Goal: Obtain resource: Obtain resource

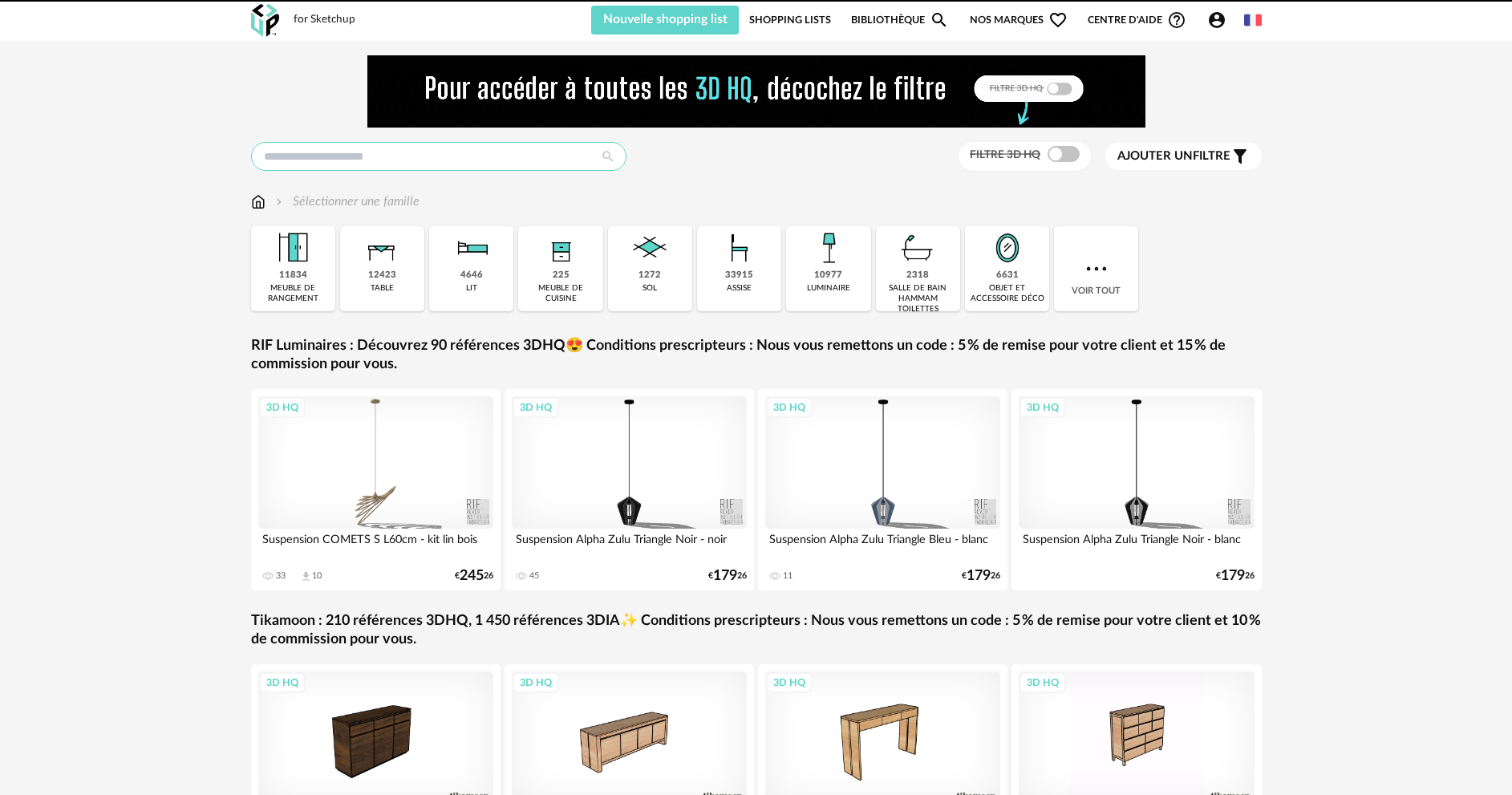
click at [442, 153] on input "text" at bounding box center [439, 156] width 376 height 29
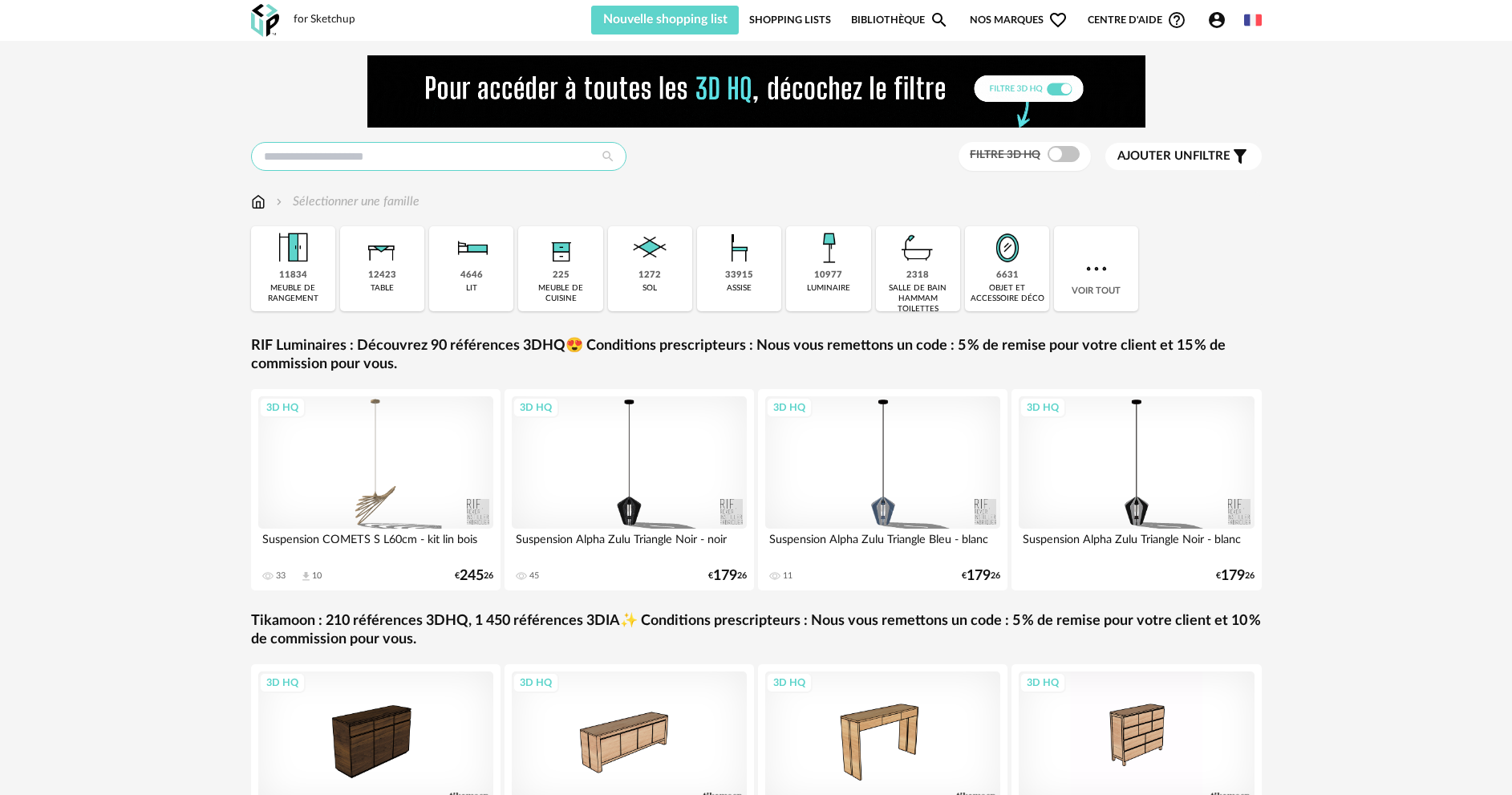
click at [444, 155] on input "text" at bounding box center [439, 156] width 376 height 29
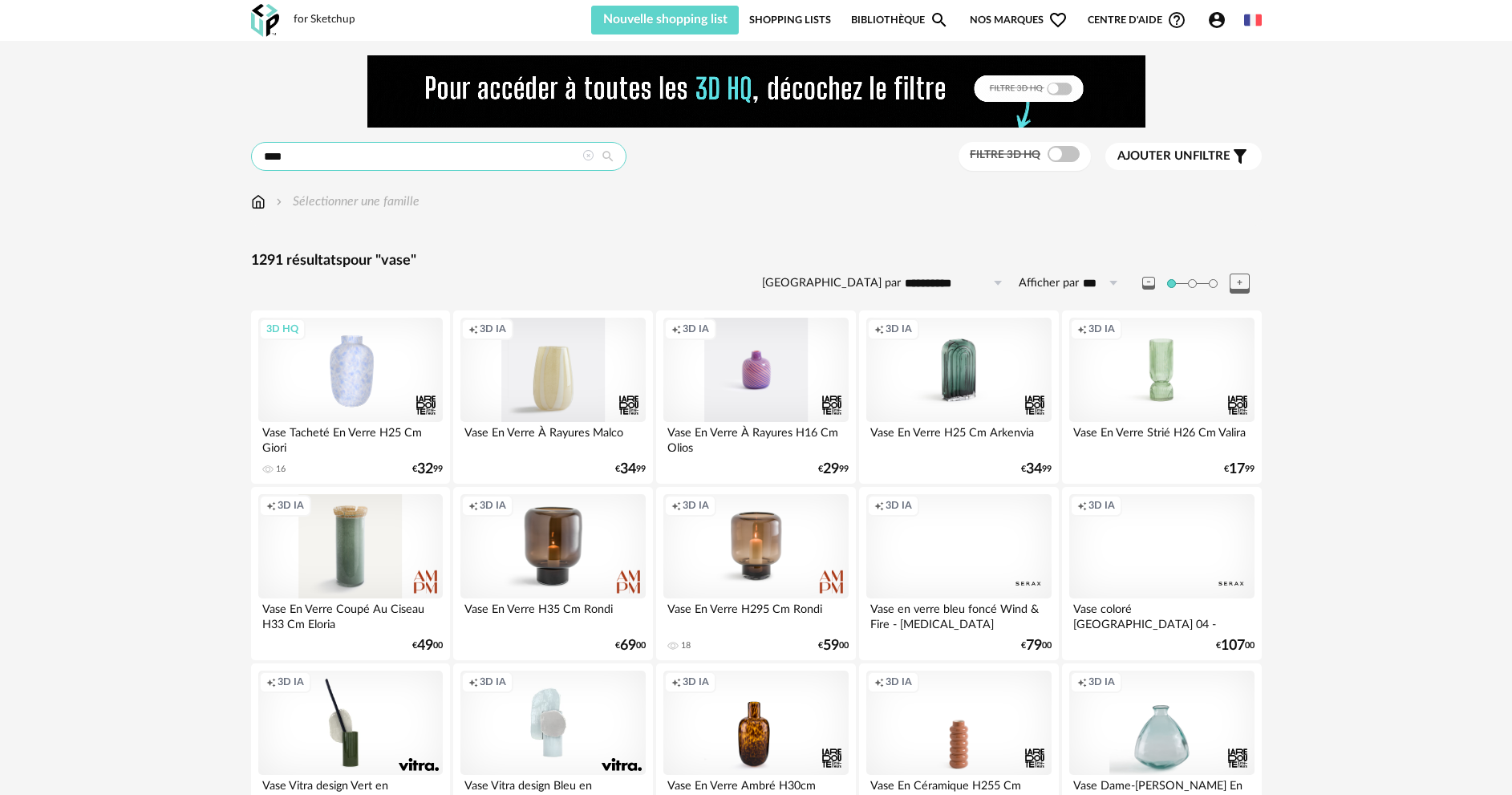
drag, startPoint x: 298, startPoint y: 151, endPoint x: 239, endPoint y: 161, distance: 59.8
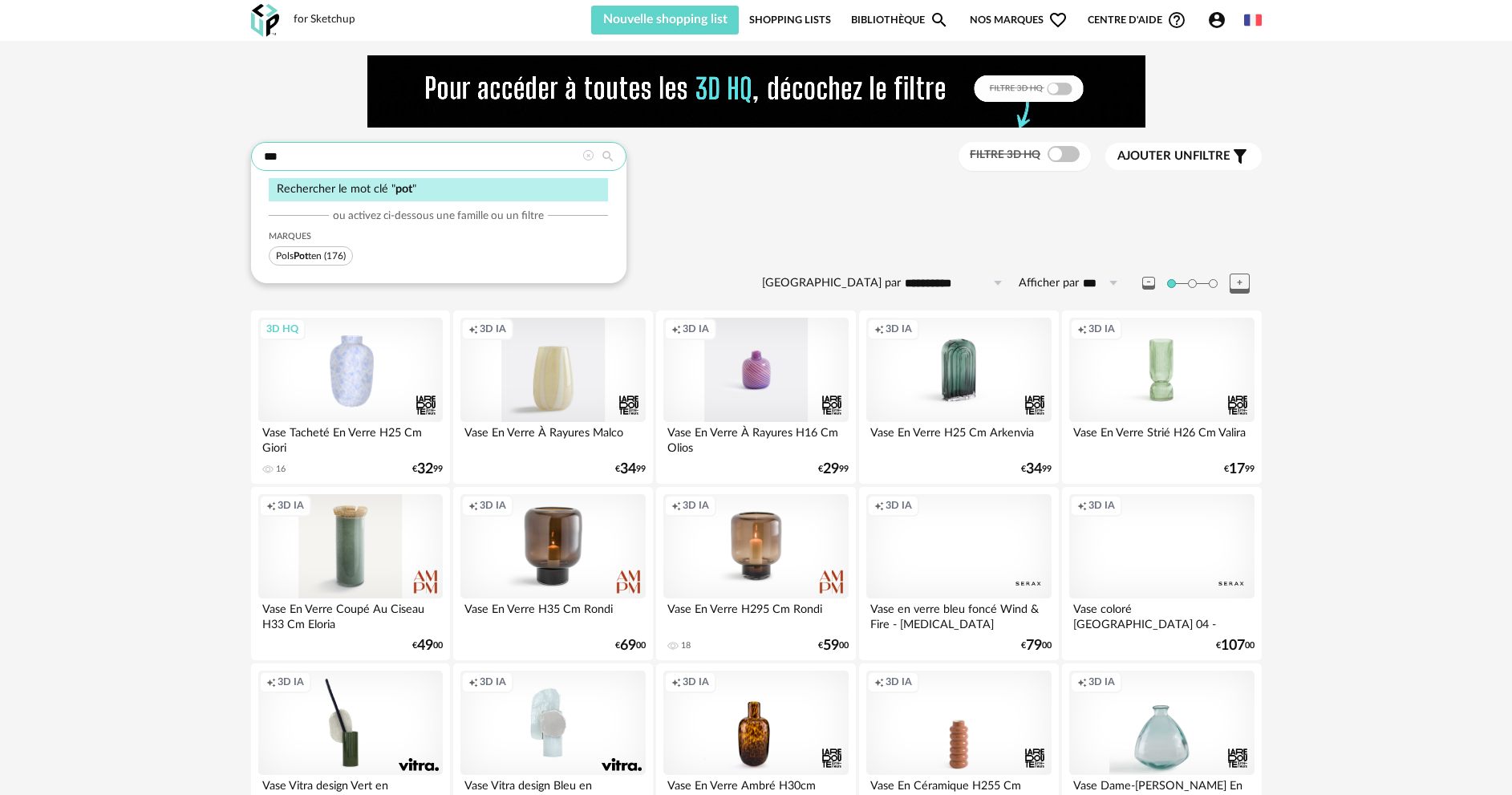
type input "***"
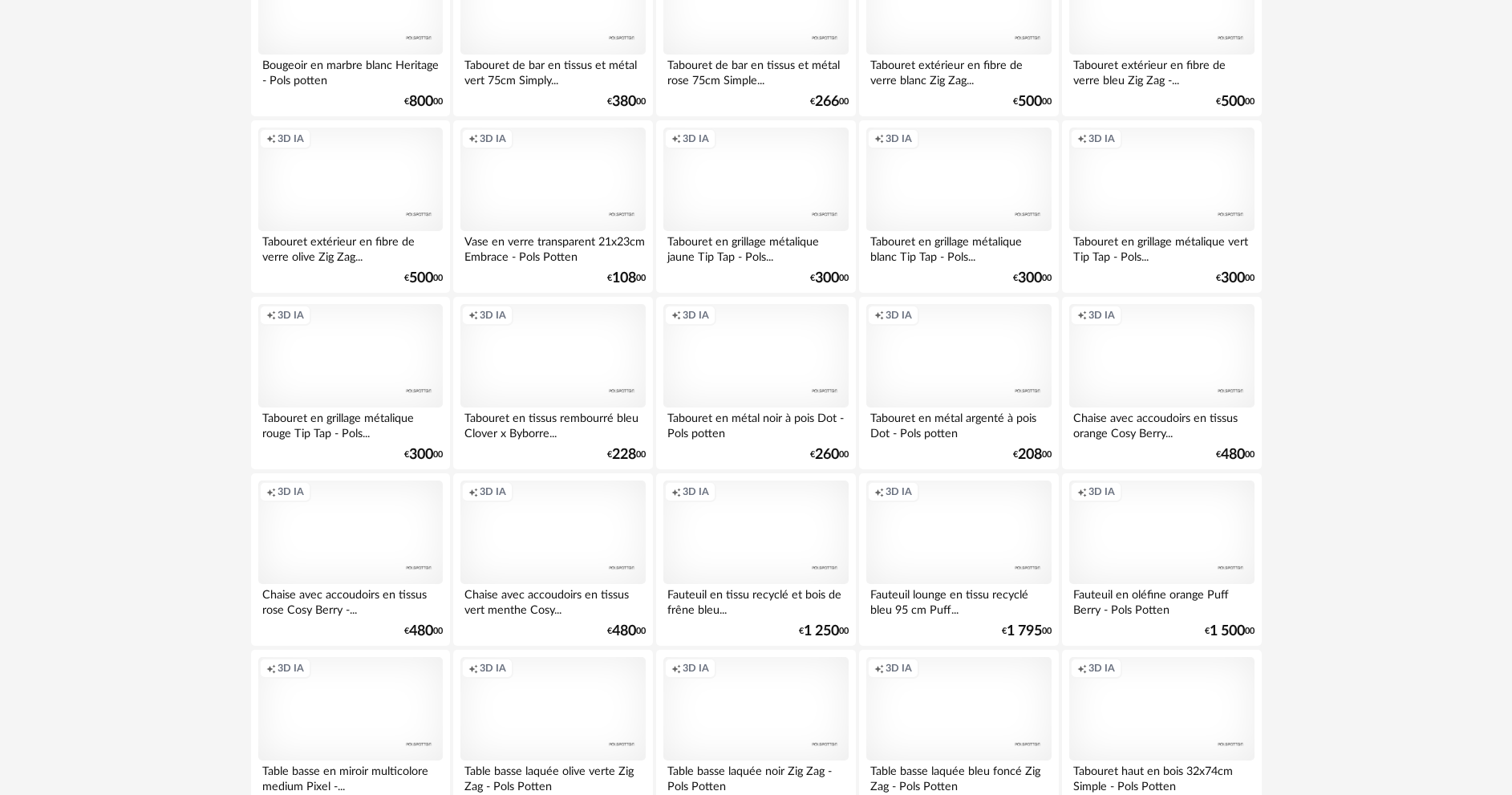
scroll to position [2890, 0]
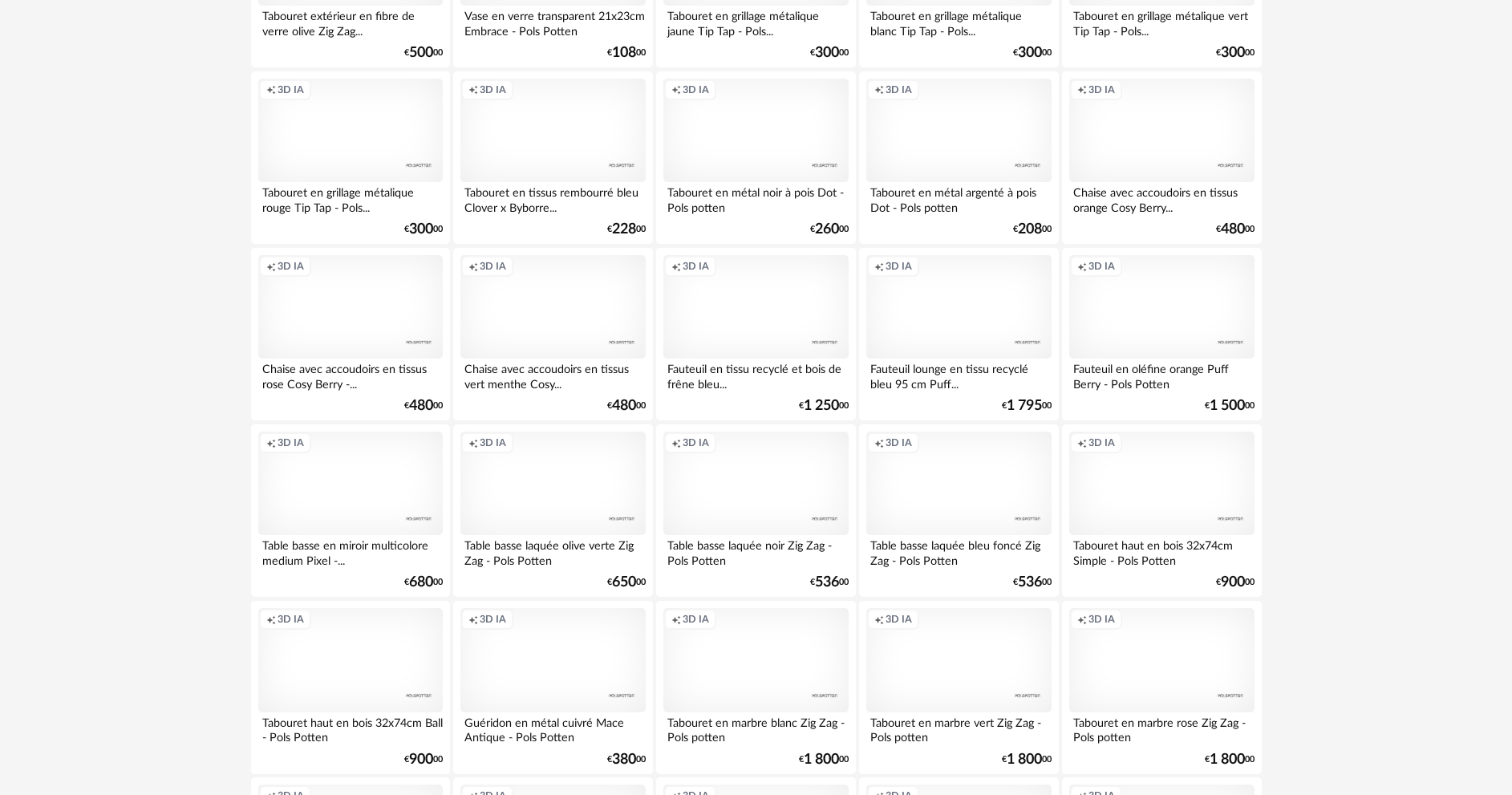
click at [1154, 329] on div "Creation icon 3D IA" at bounding box center [1162, 307] width 185 height 104
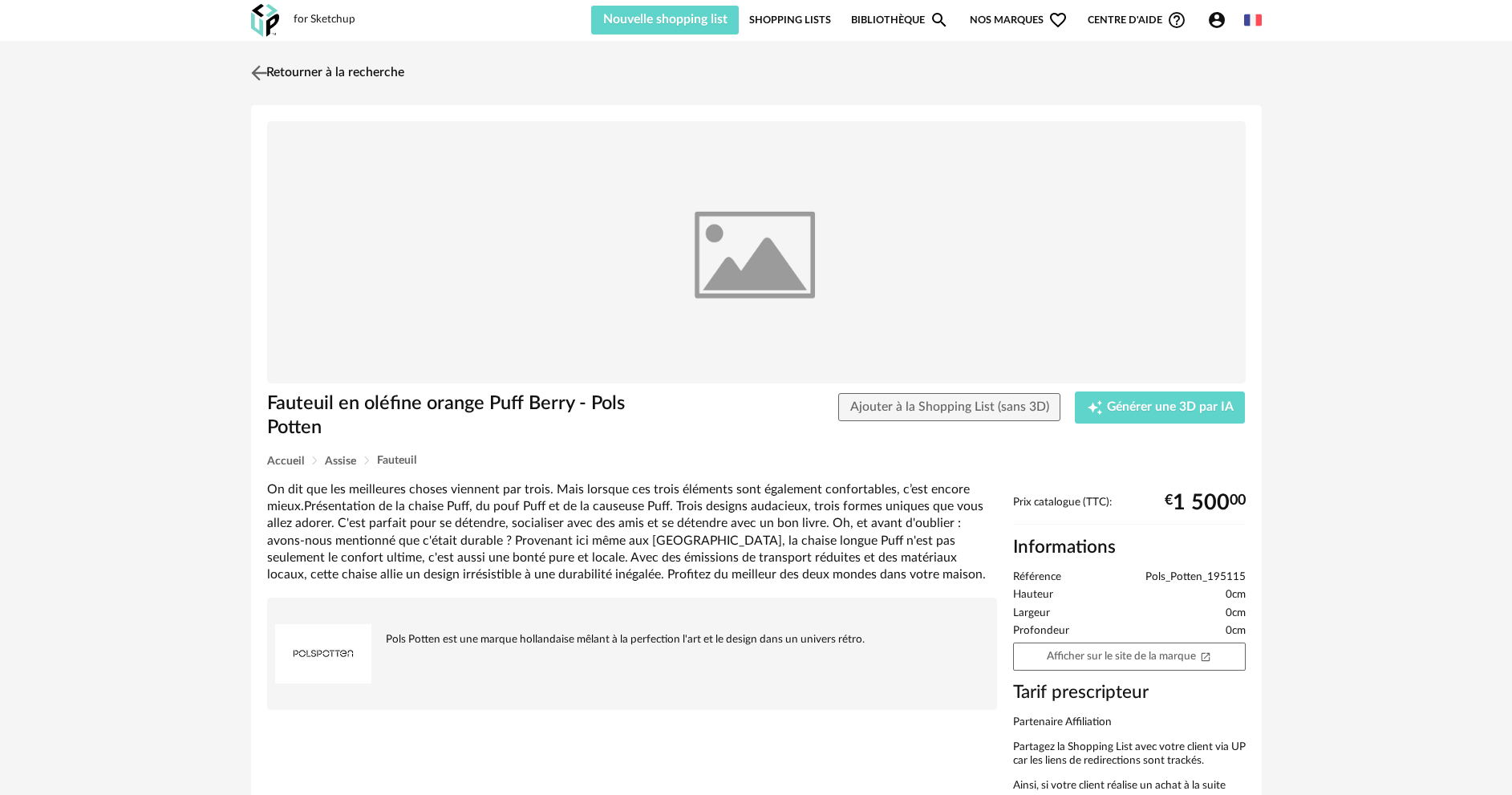
click at [368, 73] on link "Retourner à la recherche" at bounding box center [326, 74] width 157 height 36
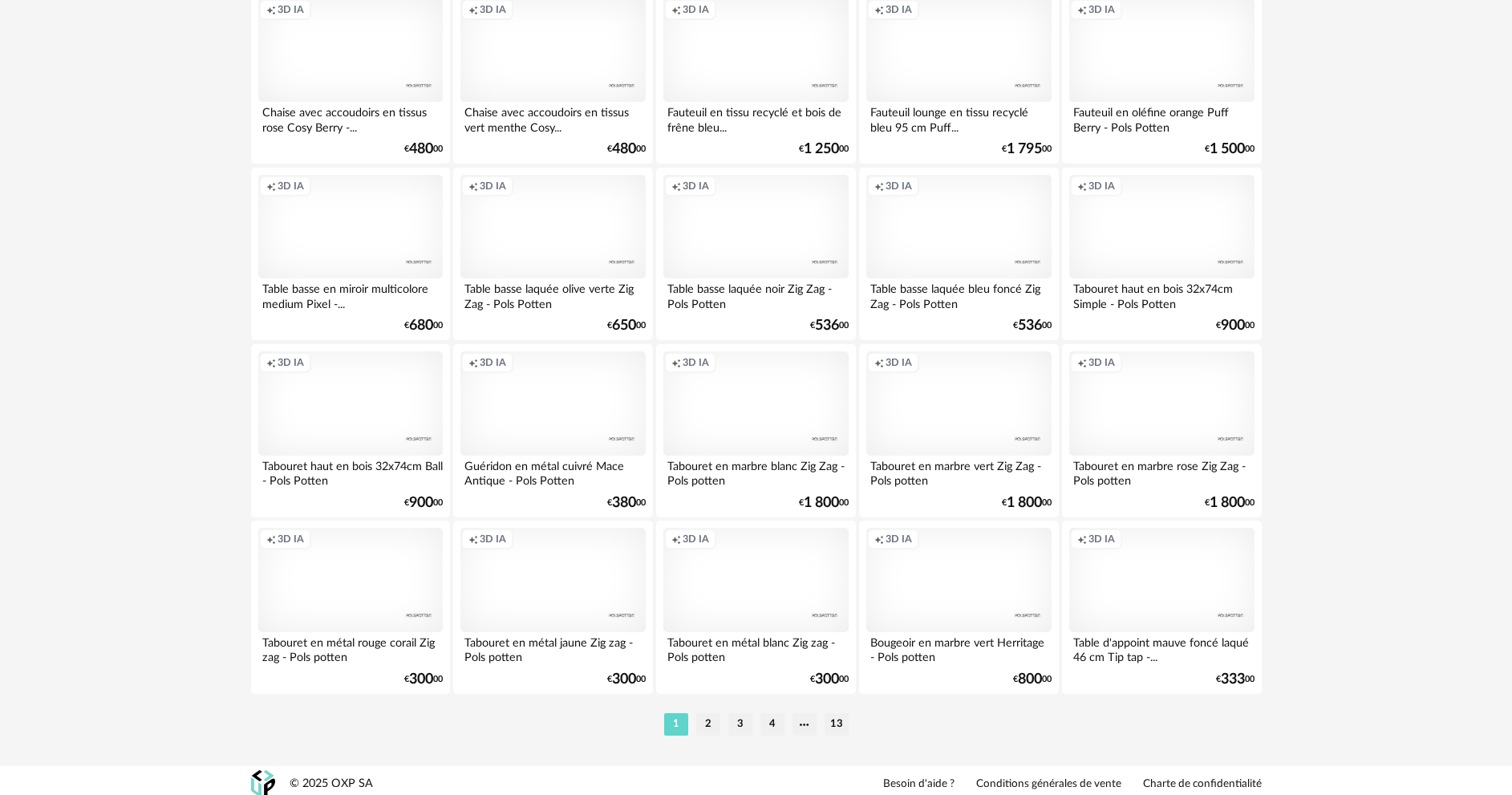
scroll to position [3153, 0]
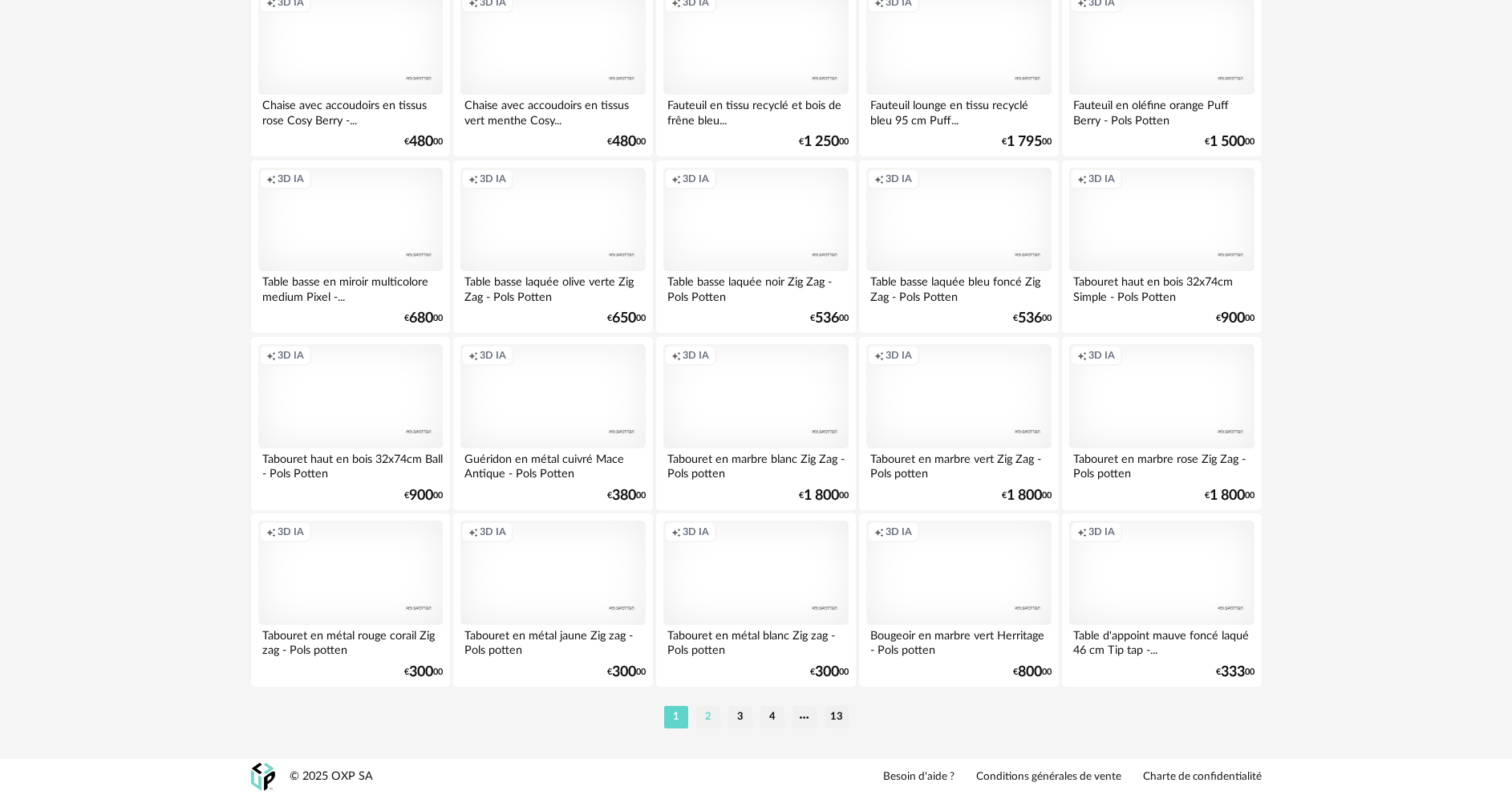
click at [715, 717] on li "2" at bounding box center [708, 717] width 24 height 23
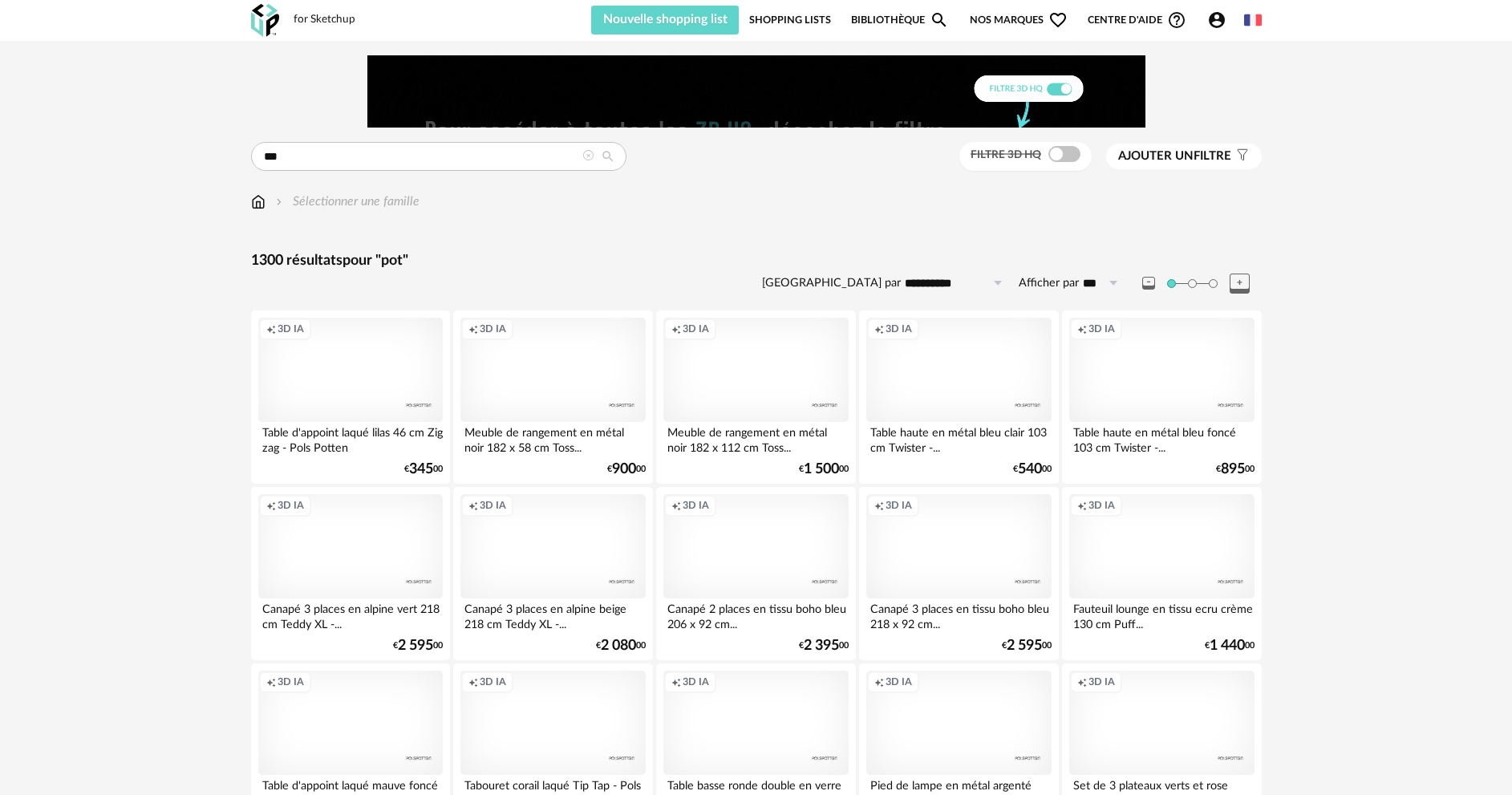
scroll to position [80, 0]
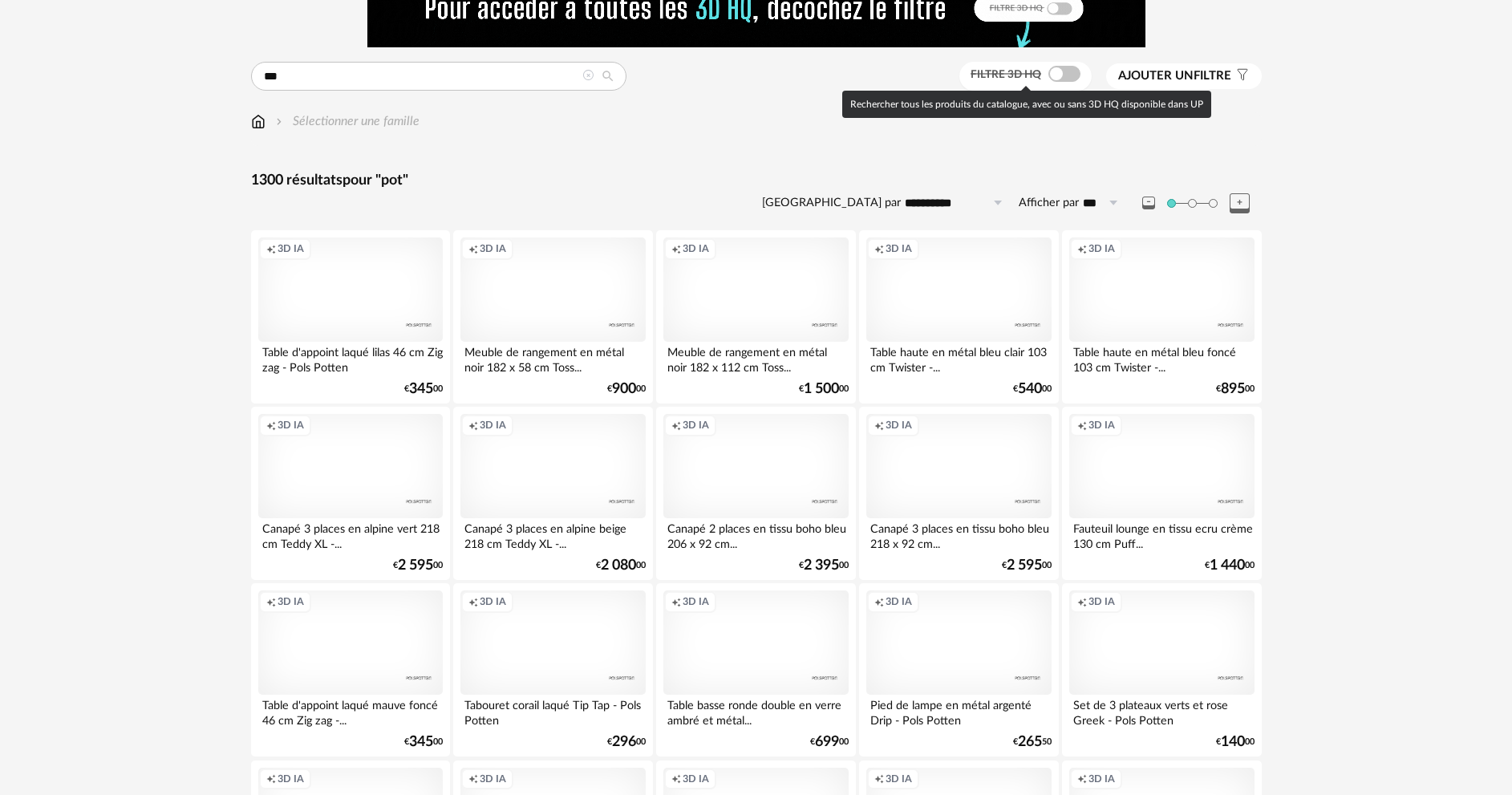
click at [1066, 69] on span at bounding box center [1065, 74] width 32 height 16
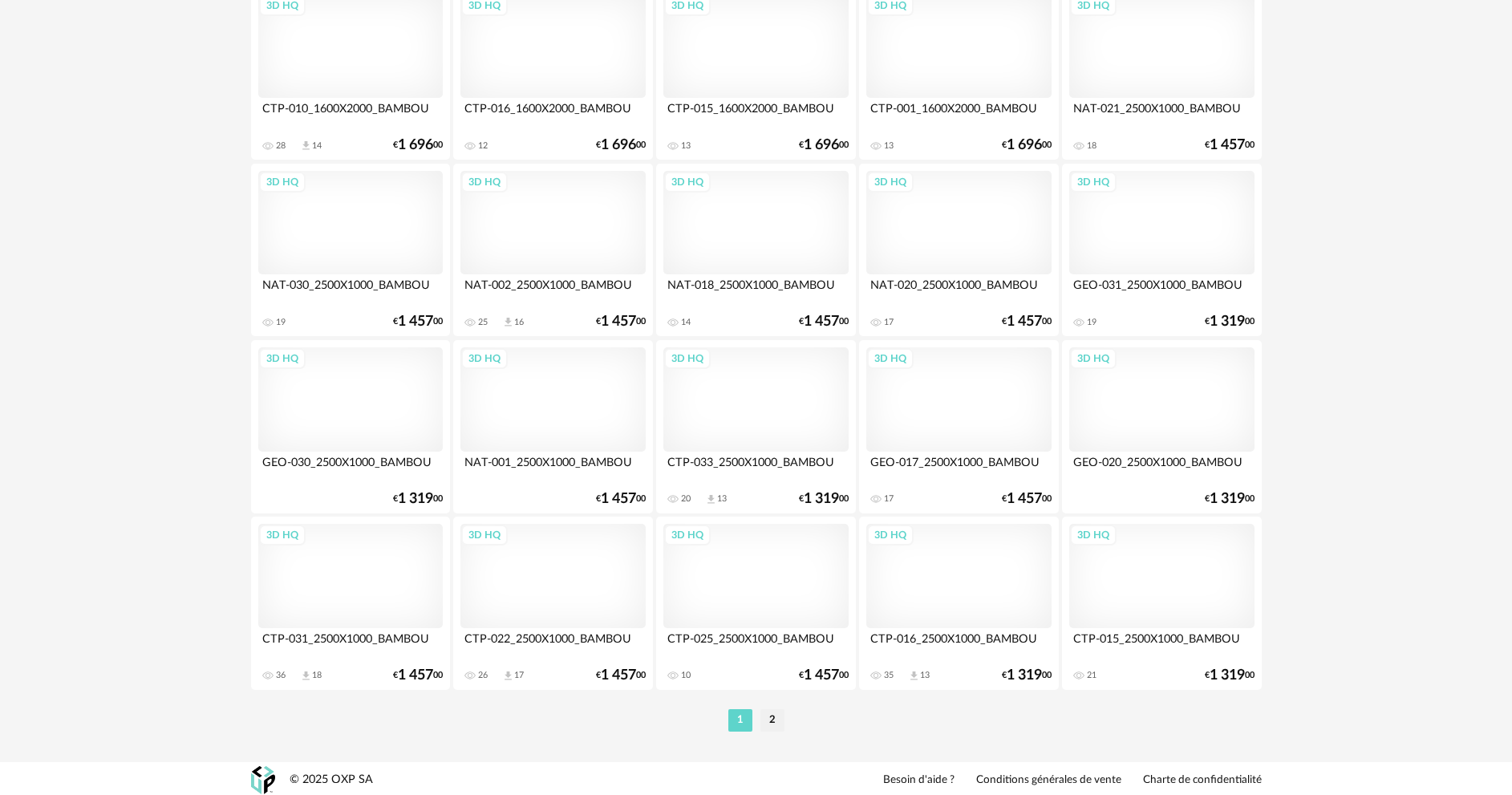
scroll to position [3153, 0]
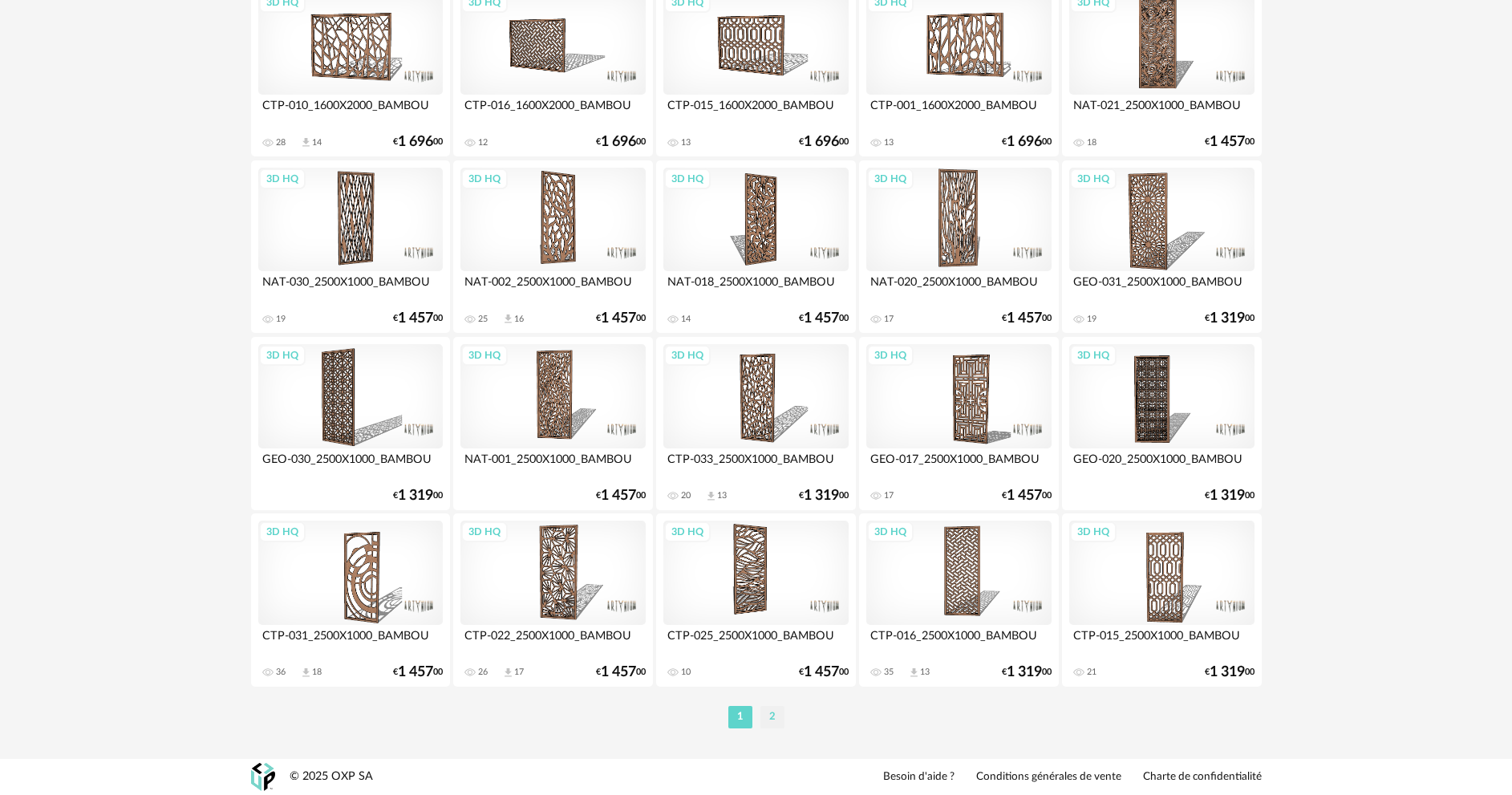
click at [772, 716] on li "2" at bounding box center [773, 717] width 24 height 23
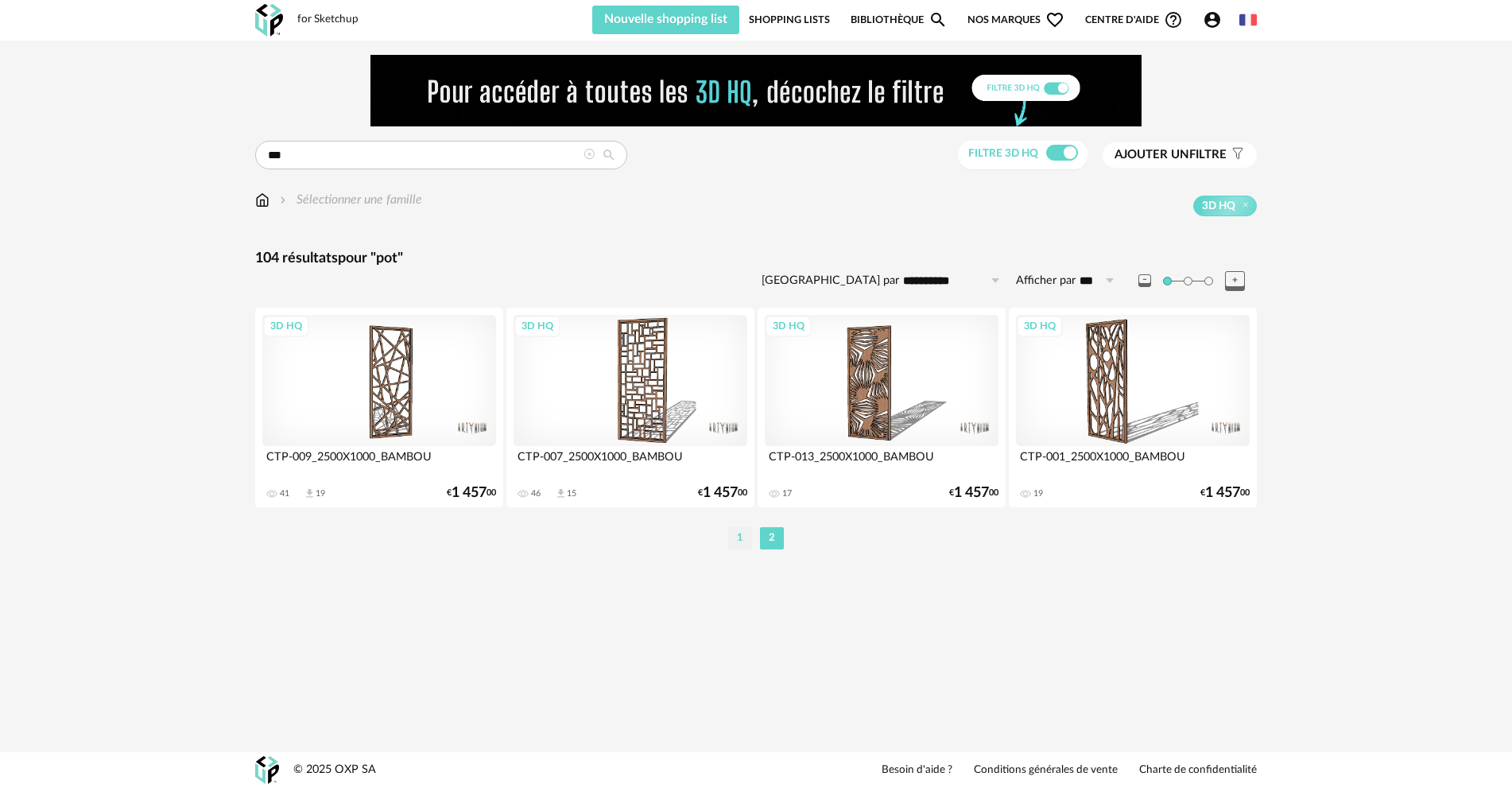
click at [734, 537] on li "1" at bounding box center [740, 538] width 24 height 23
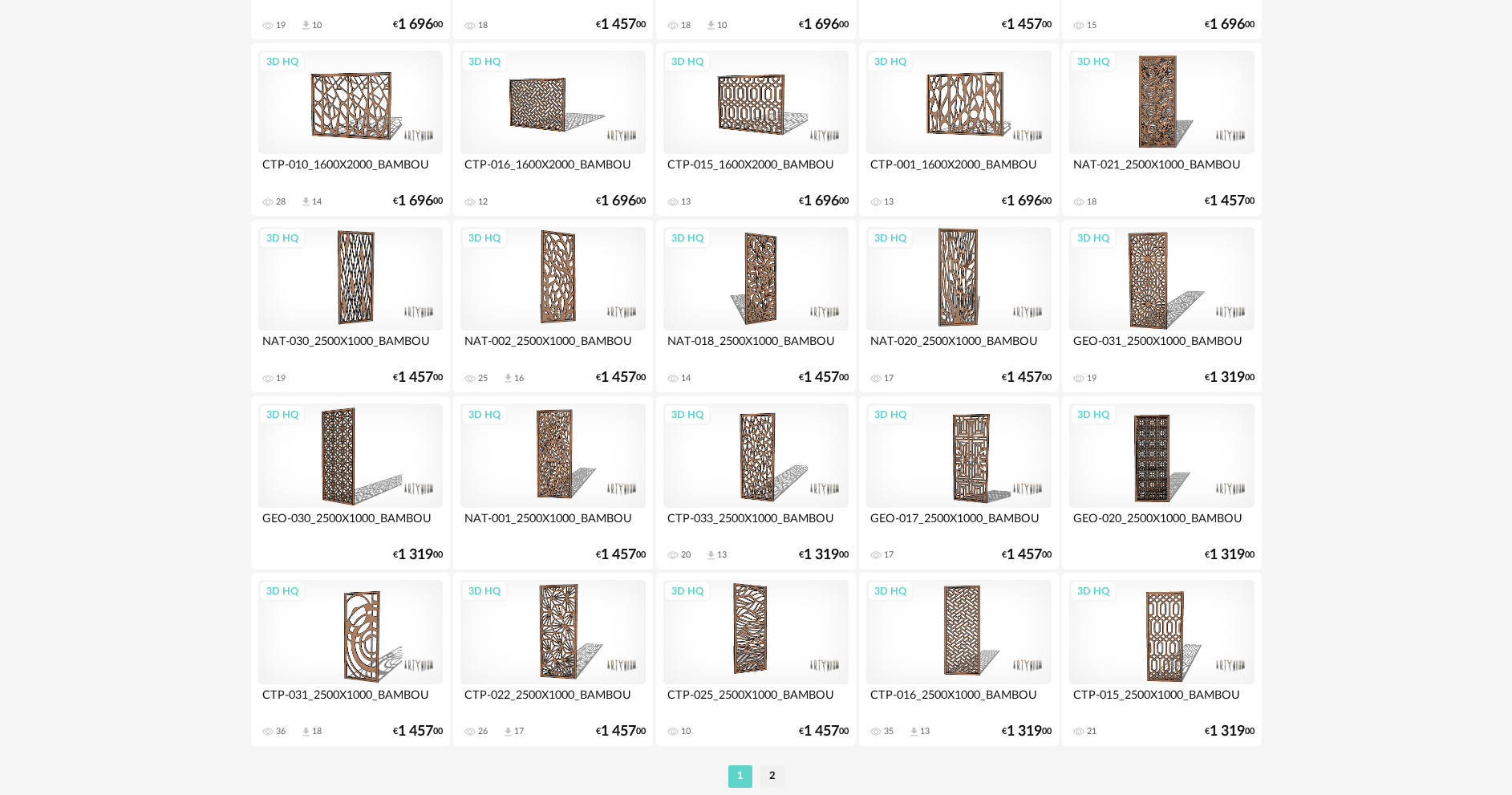
scroll to position [3130, 0]
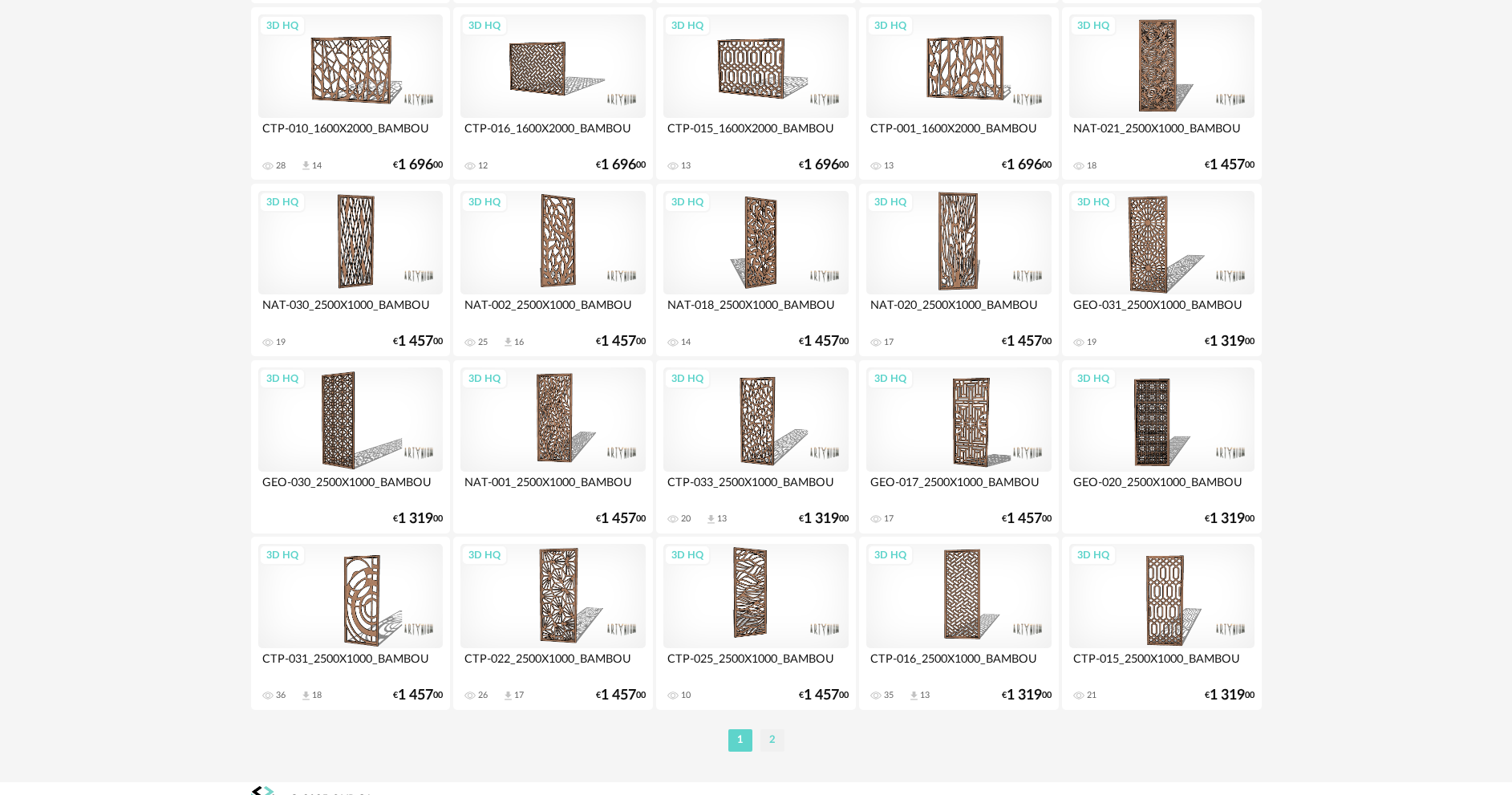
click at [772, 737] on li "2" at bounding box center [773, 740] width 24 height 23
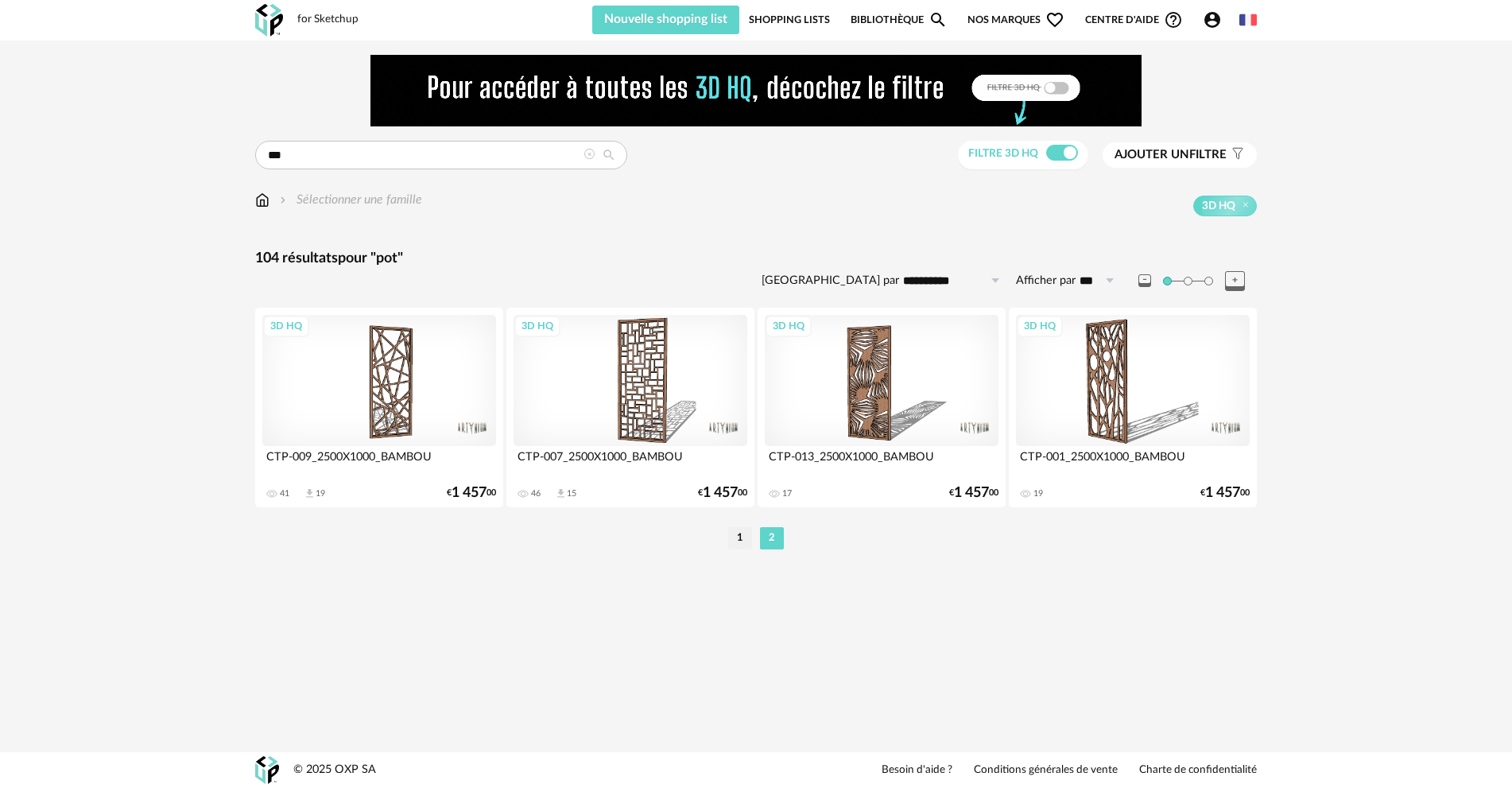
click at [851, 378] on div "3D HQ" at bounding box center [881, 380] width 233 height 131
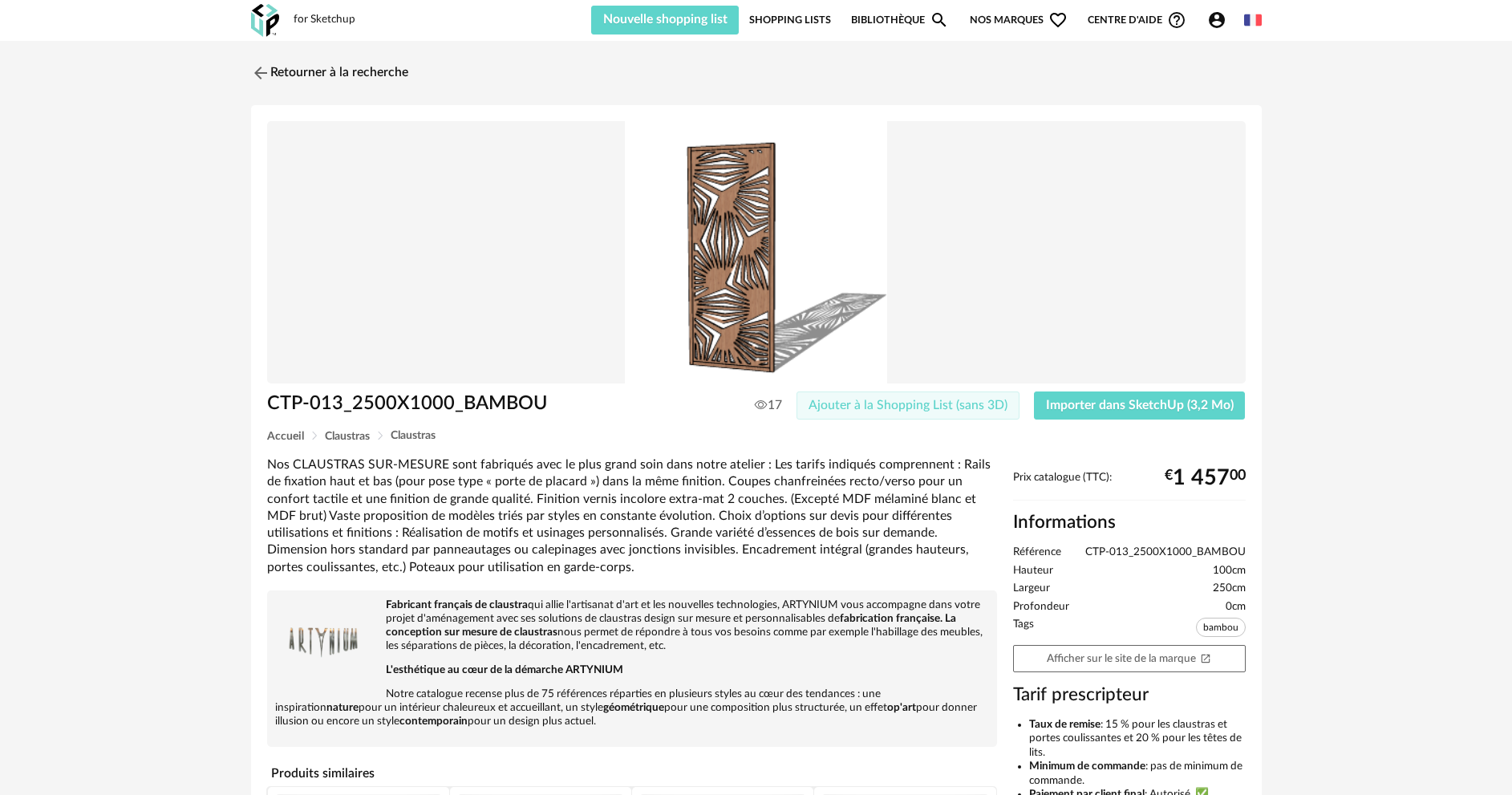
click at [874, 404] on span "Ajouter à la Shopping List (sans 3D)" at bounding box center [908, 404] width 199 height 13
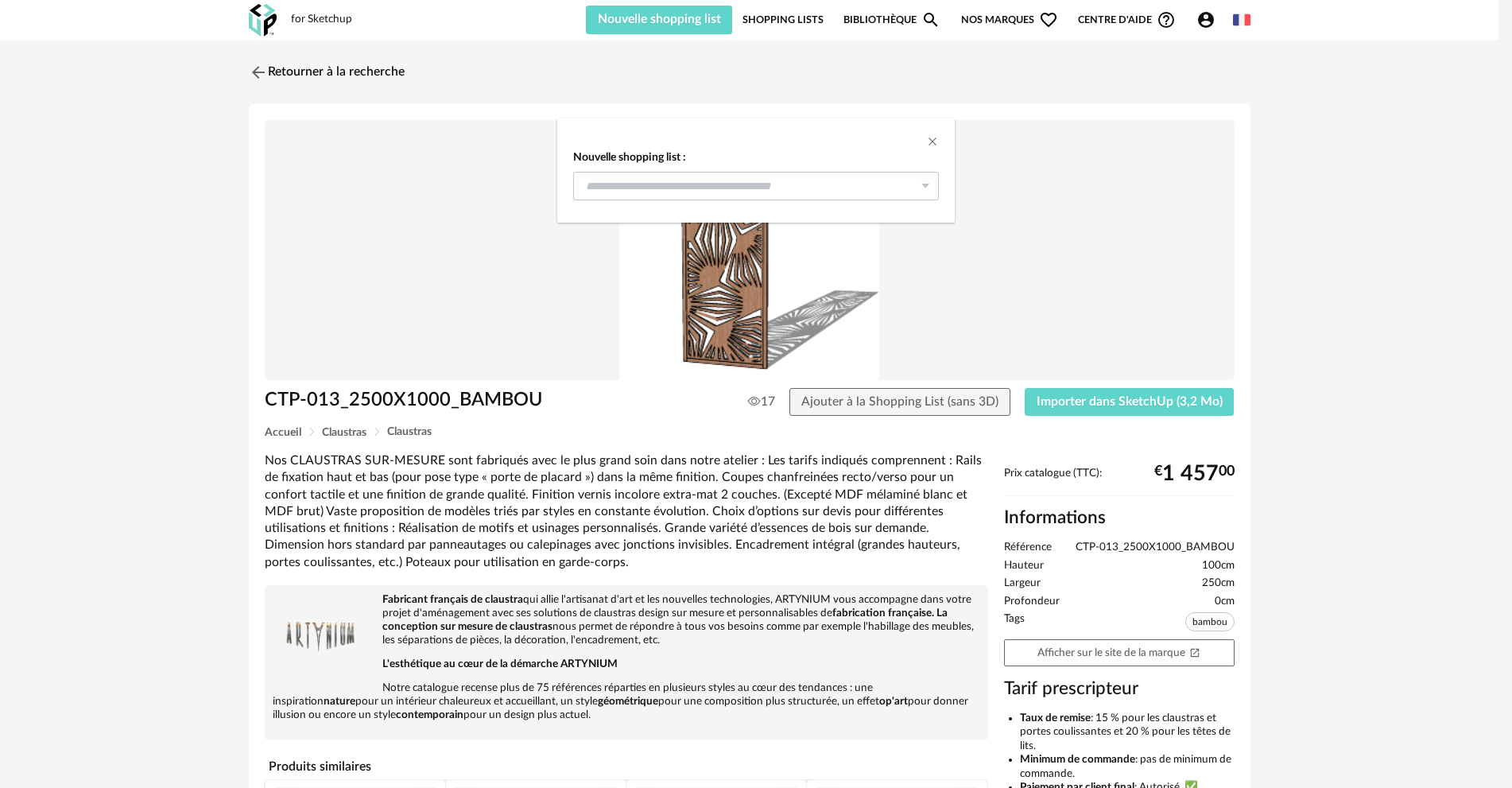
click at [915, 192] on icon "dialog" at bounding box center [925, 185] width 20 height 29
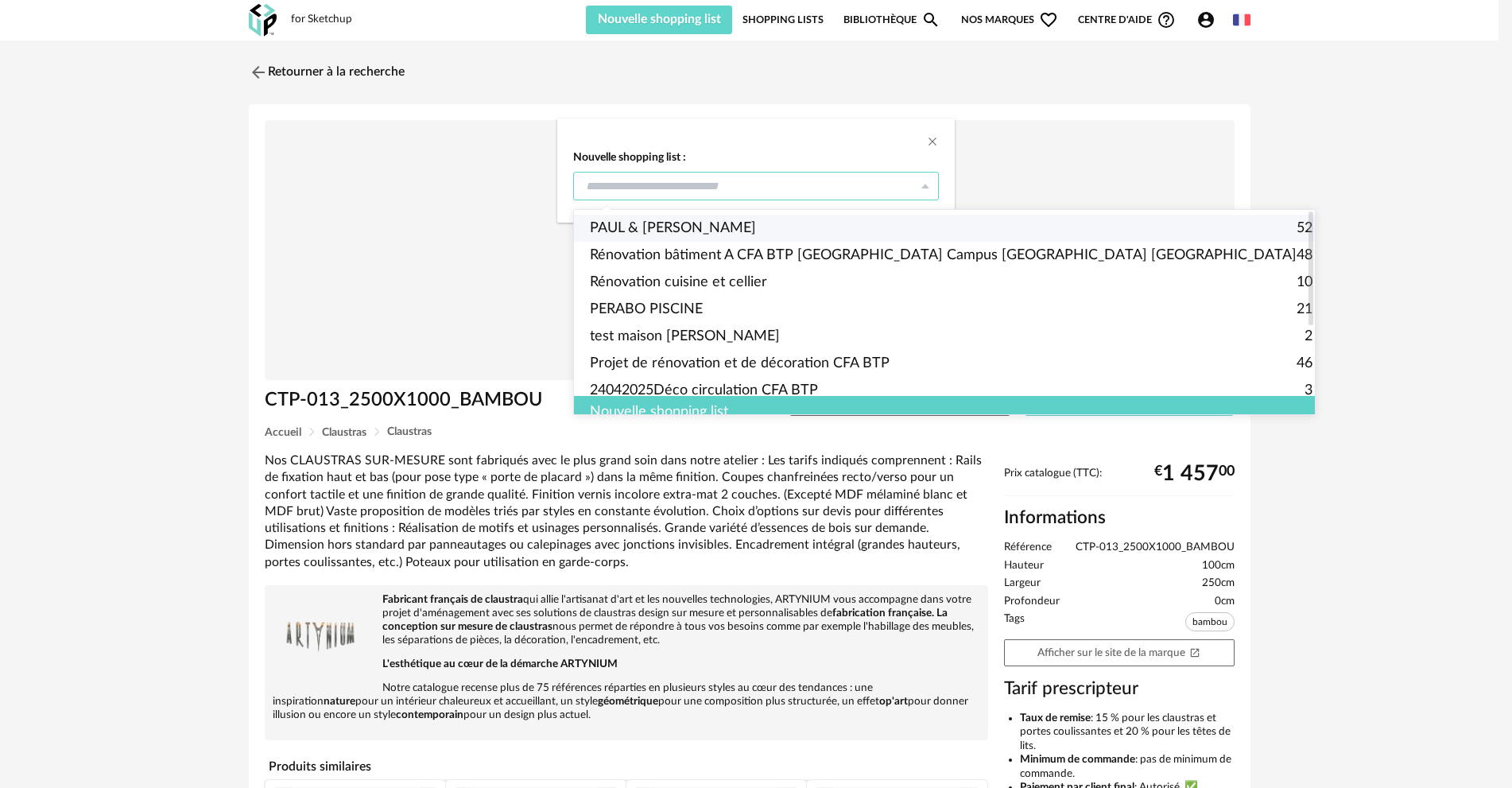
click at [660, 219] on span "PAUL & [PERSON_NAME]" at bounding box center [672, 228] width 166 height 27
type input "**********"
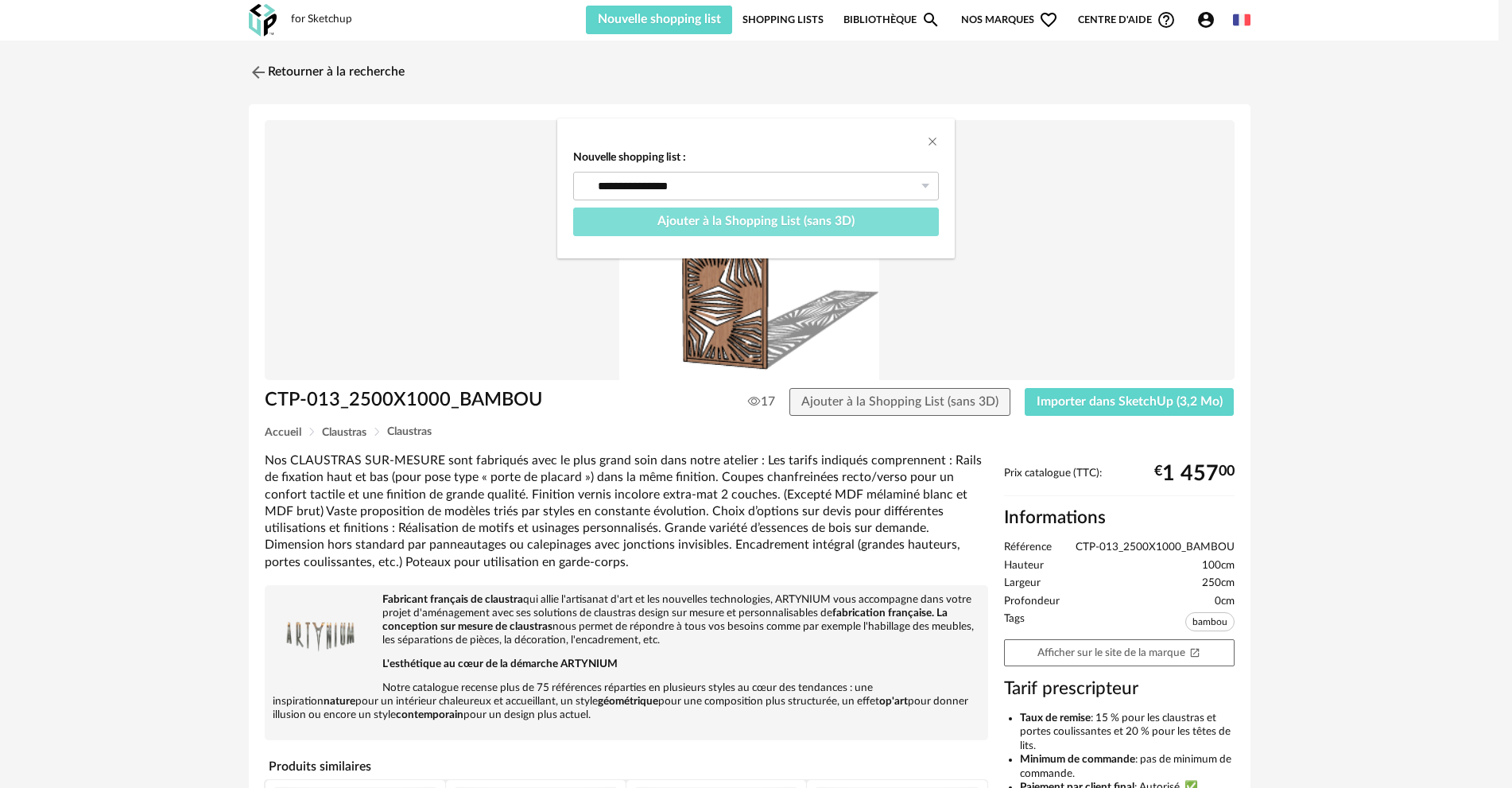
click at [700, 217] on span "Ajouter à la Shopping List (sans 3D)" at bounding box center [756, 221] width 197 height 13
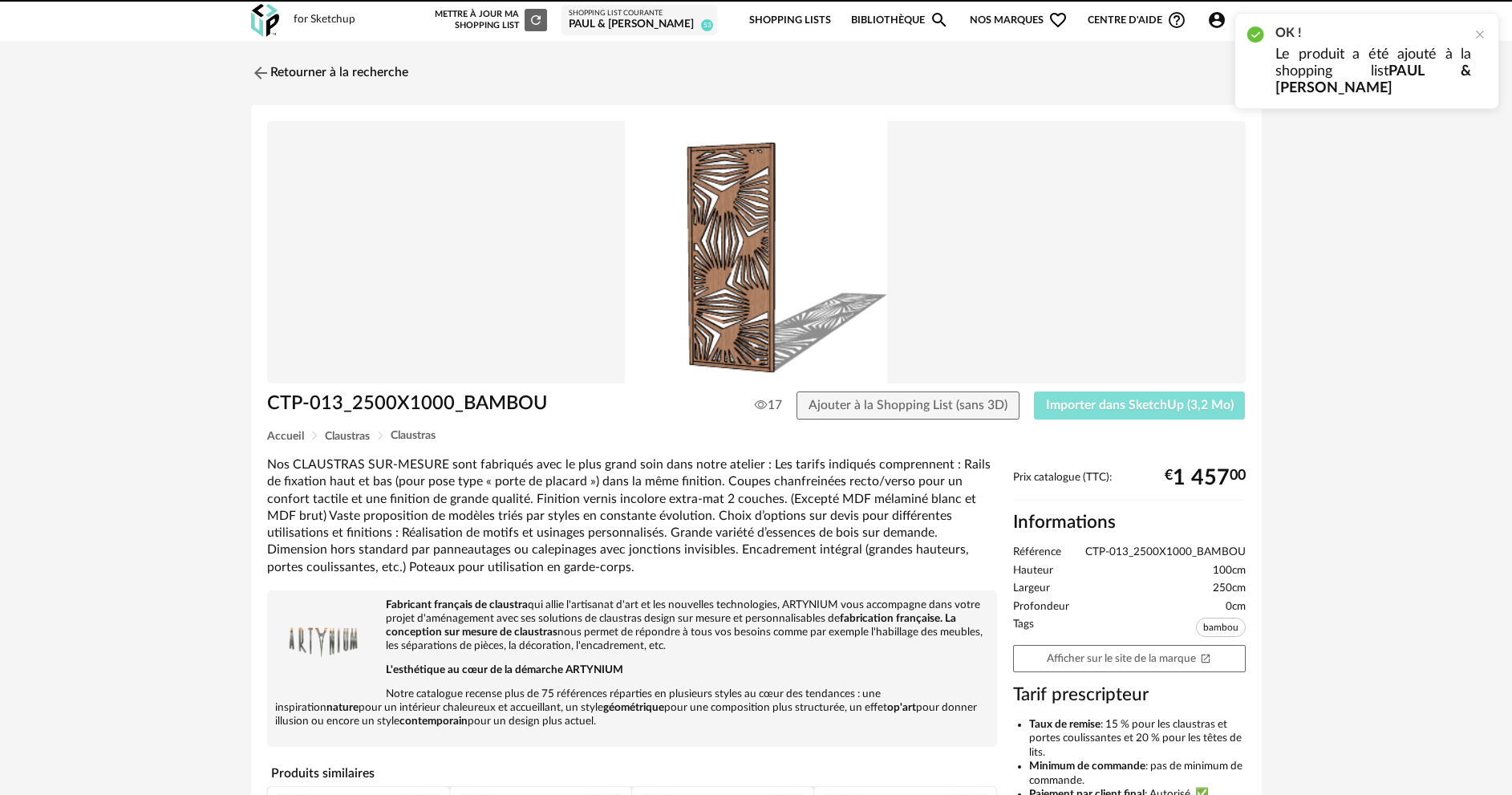
click at [1074, 406] on span "Importer dans SketchUp (3,2 Mo)" at bounding box center [1139, 404] width 188 height 13
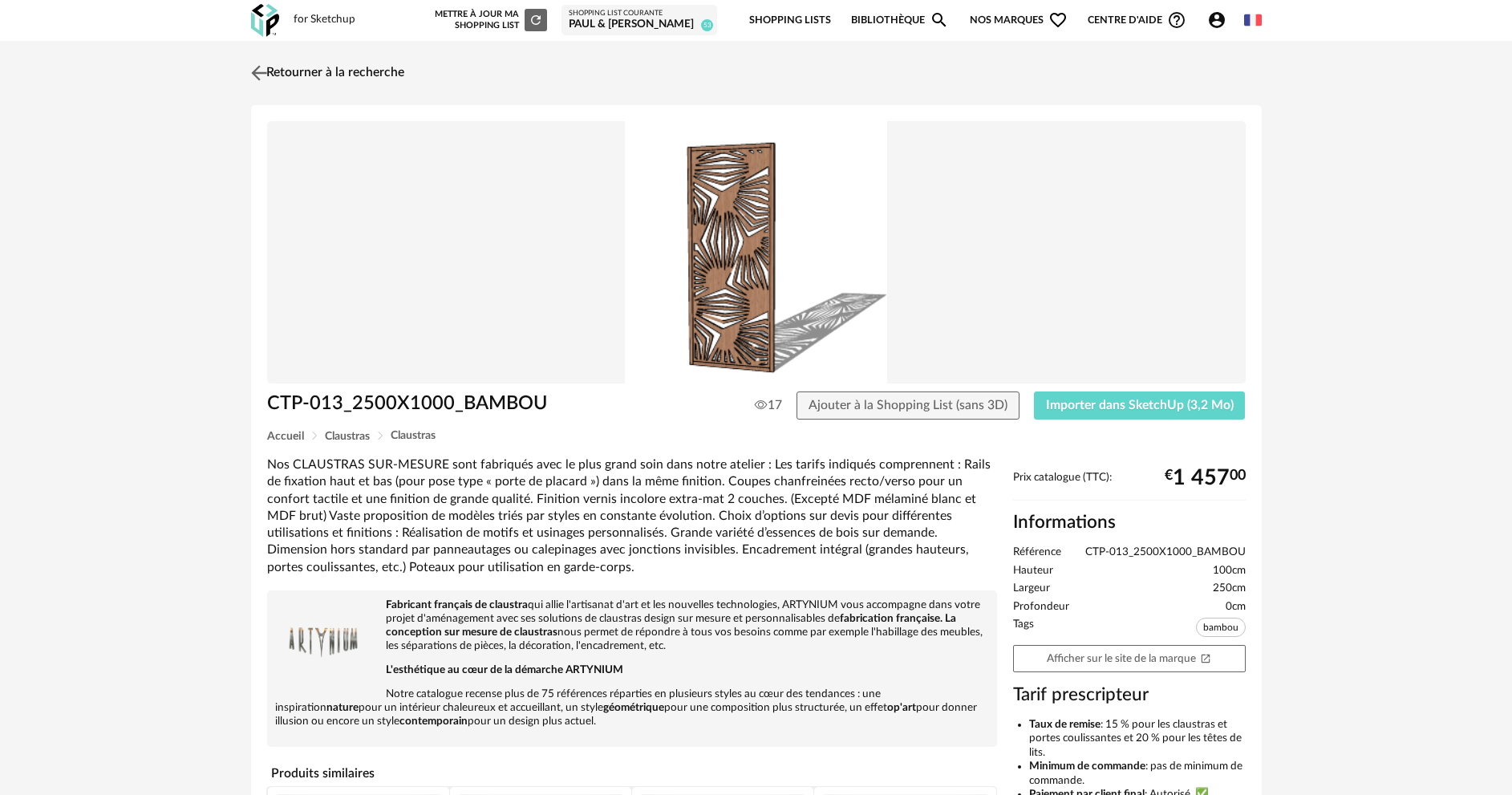
click at [319, 75] on link "Retourner à la recherche" at bounding box center [326, 74] width 157 height 36
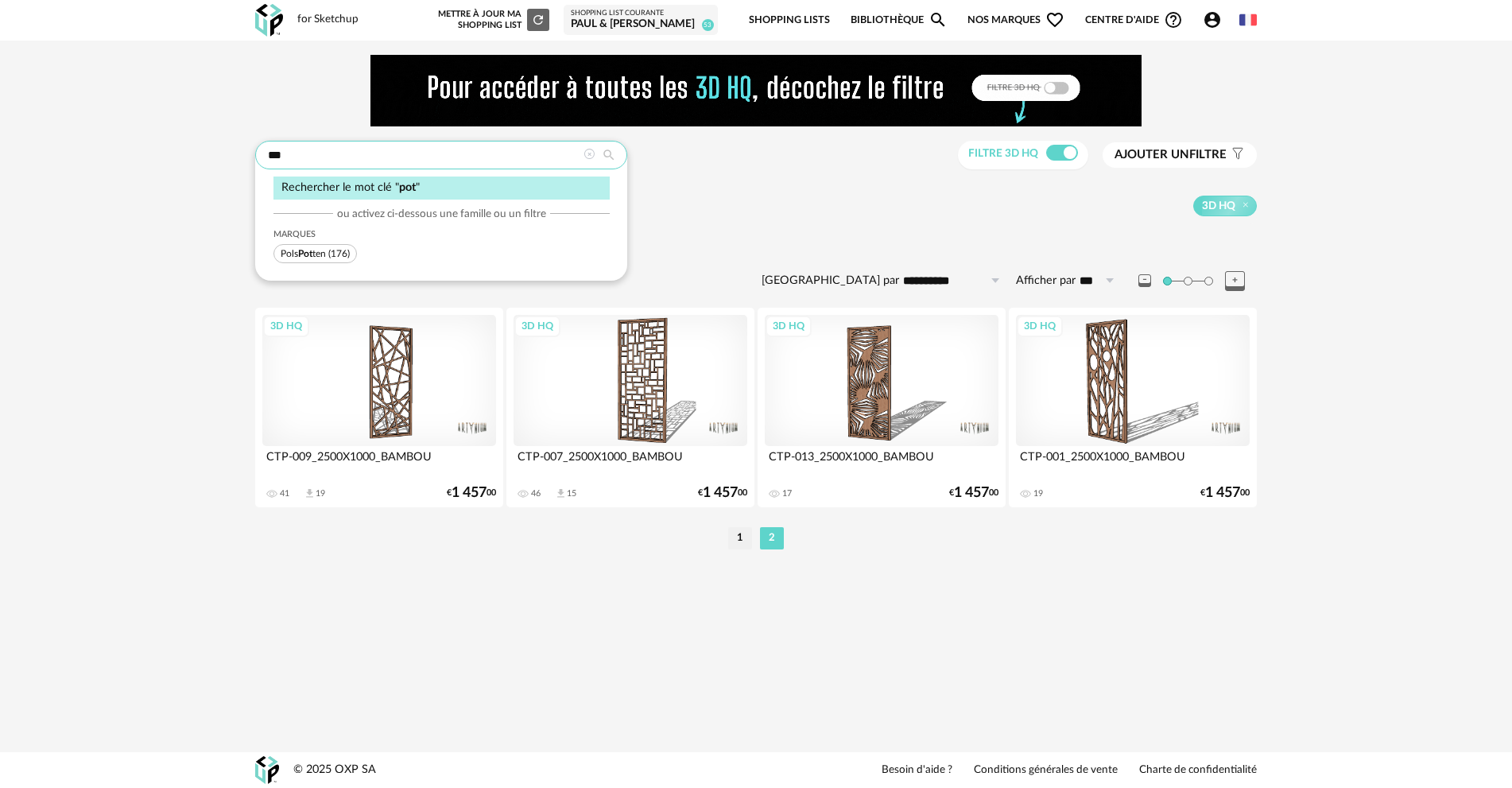
drag, startPoint x: 320, startPoint y: 156, endPoint x: 237, endPoint y: 150, distance: 83.2
click at [237, 150] on div "**********" at bounding box center [756, 310] width 1512 height 540
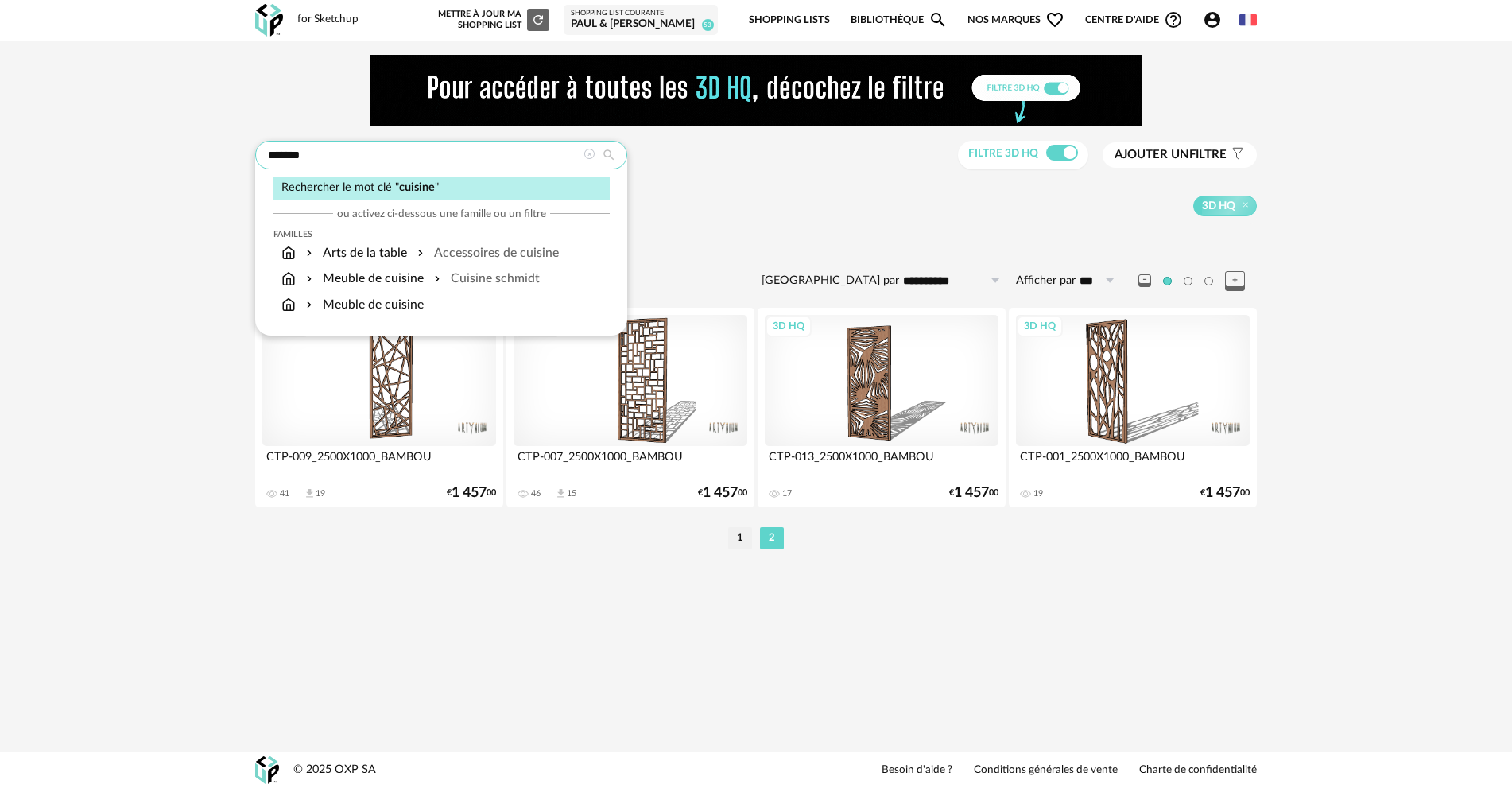
type input "*******"
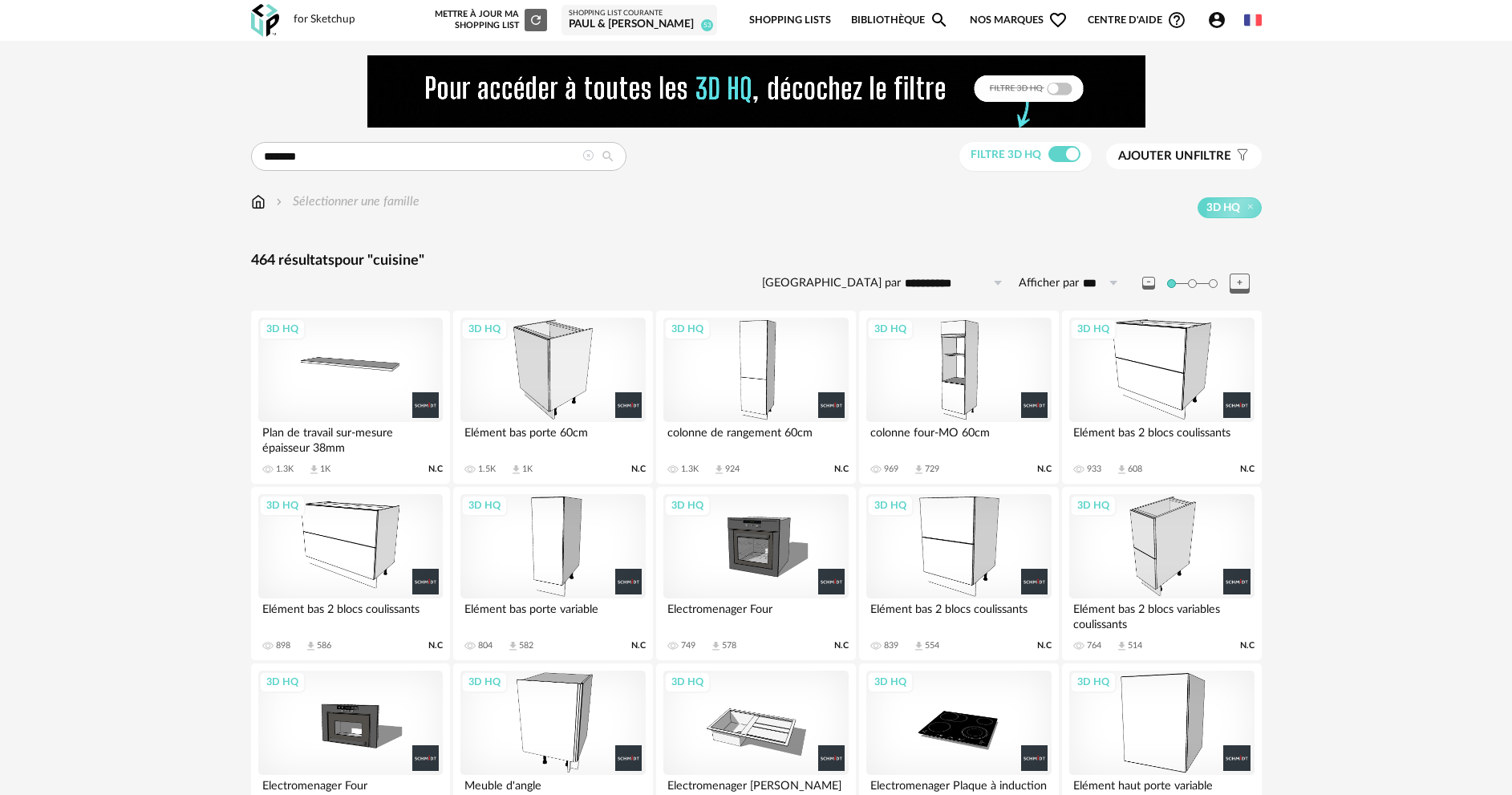
click at [770, 383] on div "3D HQ" at bounding box center [756, 370] width 185 height 104
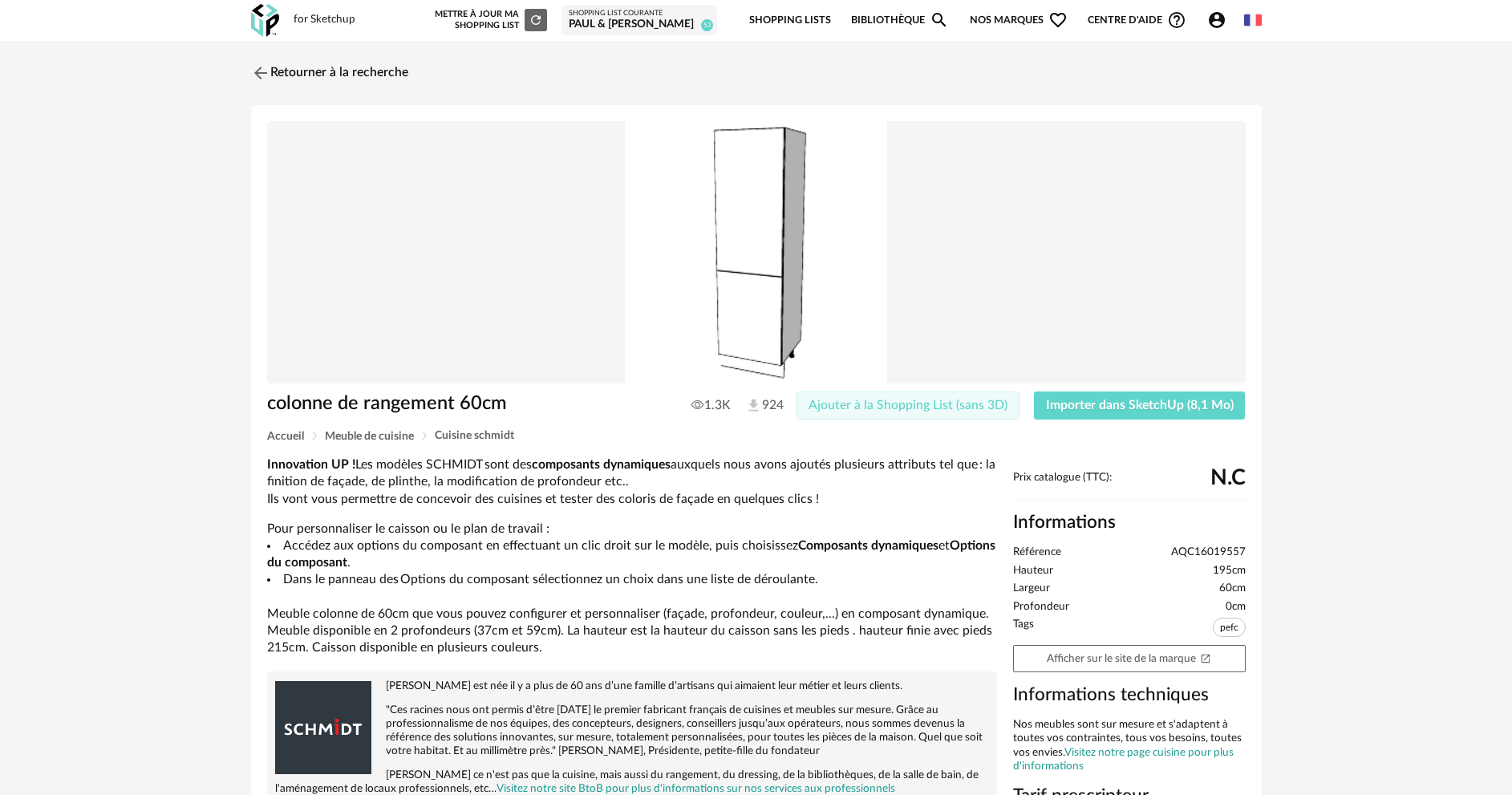
click at [846, 406] on span "Ajouter à la Shopping List (sans 3D)" at bounding box center [908, 404] width 199 height 13
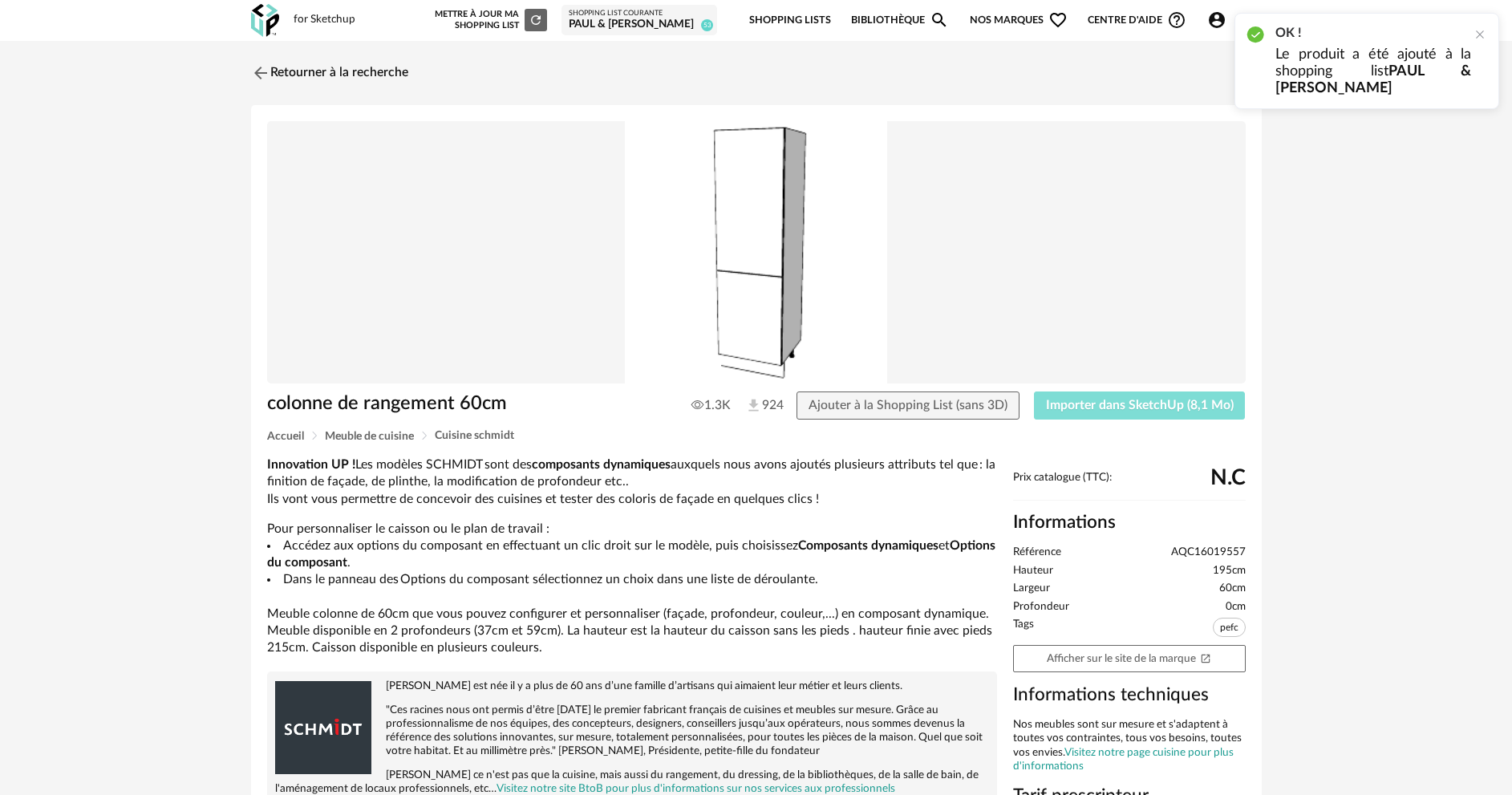
click at [1112, 406] on span "Importer dans SketchUp (8,1 Mo)" at bounding box center [1139, 404] width 188 height 13
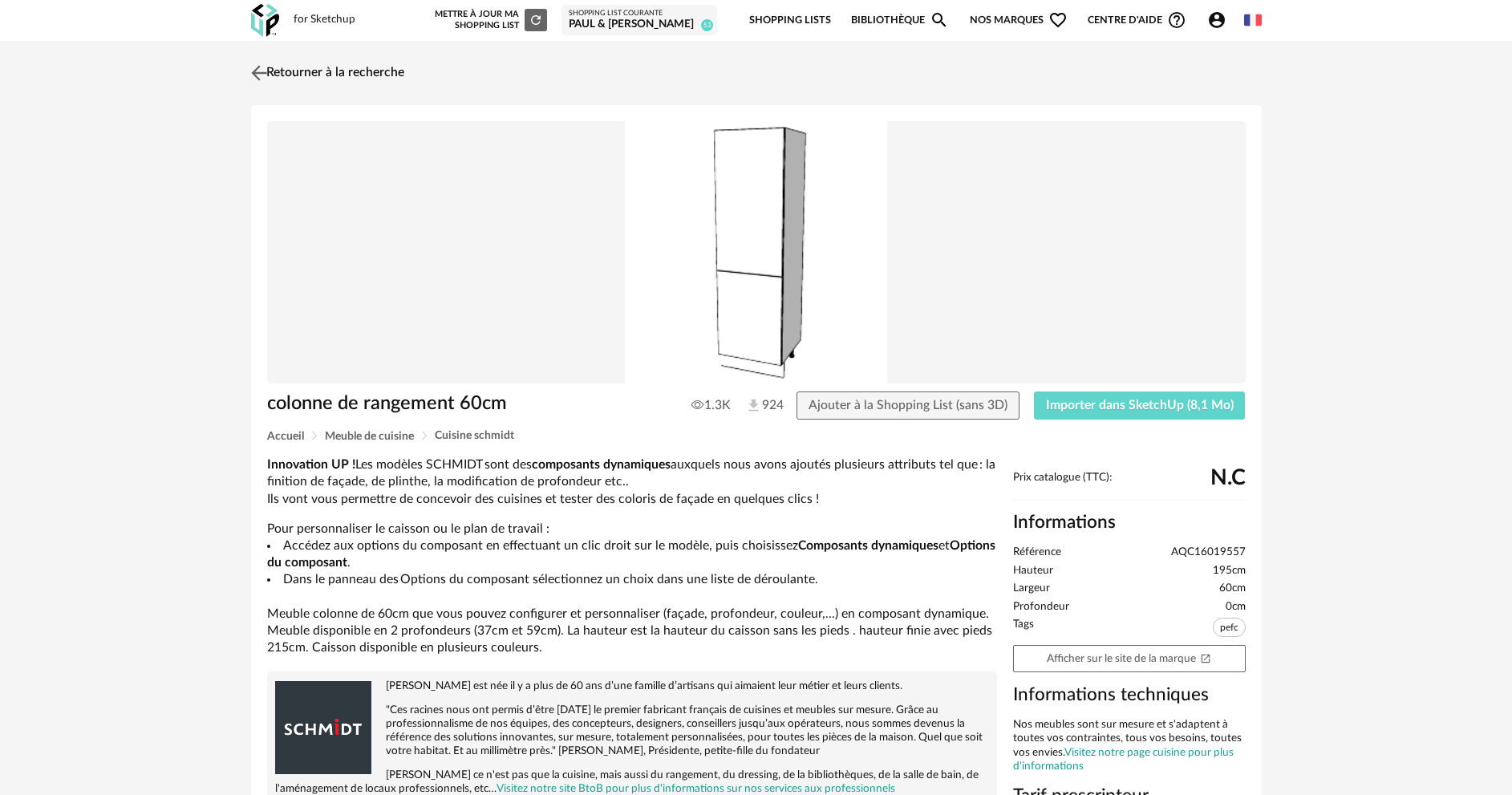
click at [349, 77] on link "Retourner à la recherche" at bounding box center [326, 74] width 157 height 36
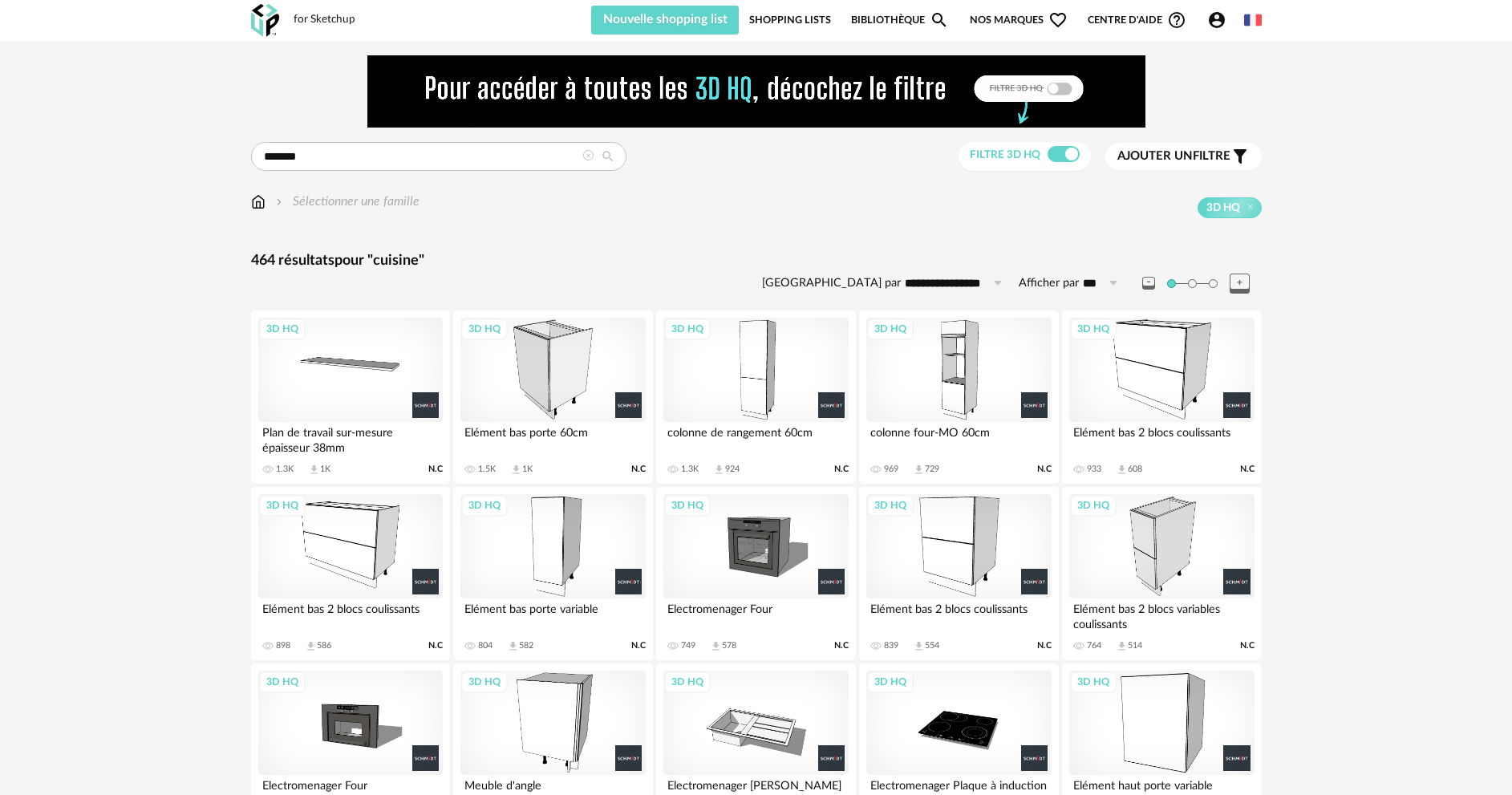
click at [357, 545] on div "3D HQ" at bounding box center [351, 547] width 185 height 104
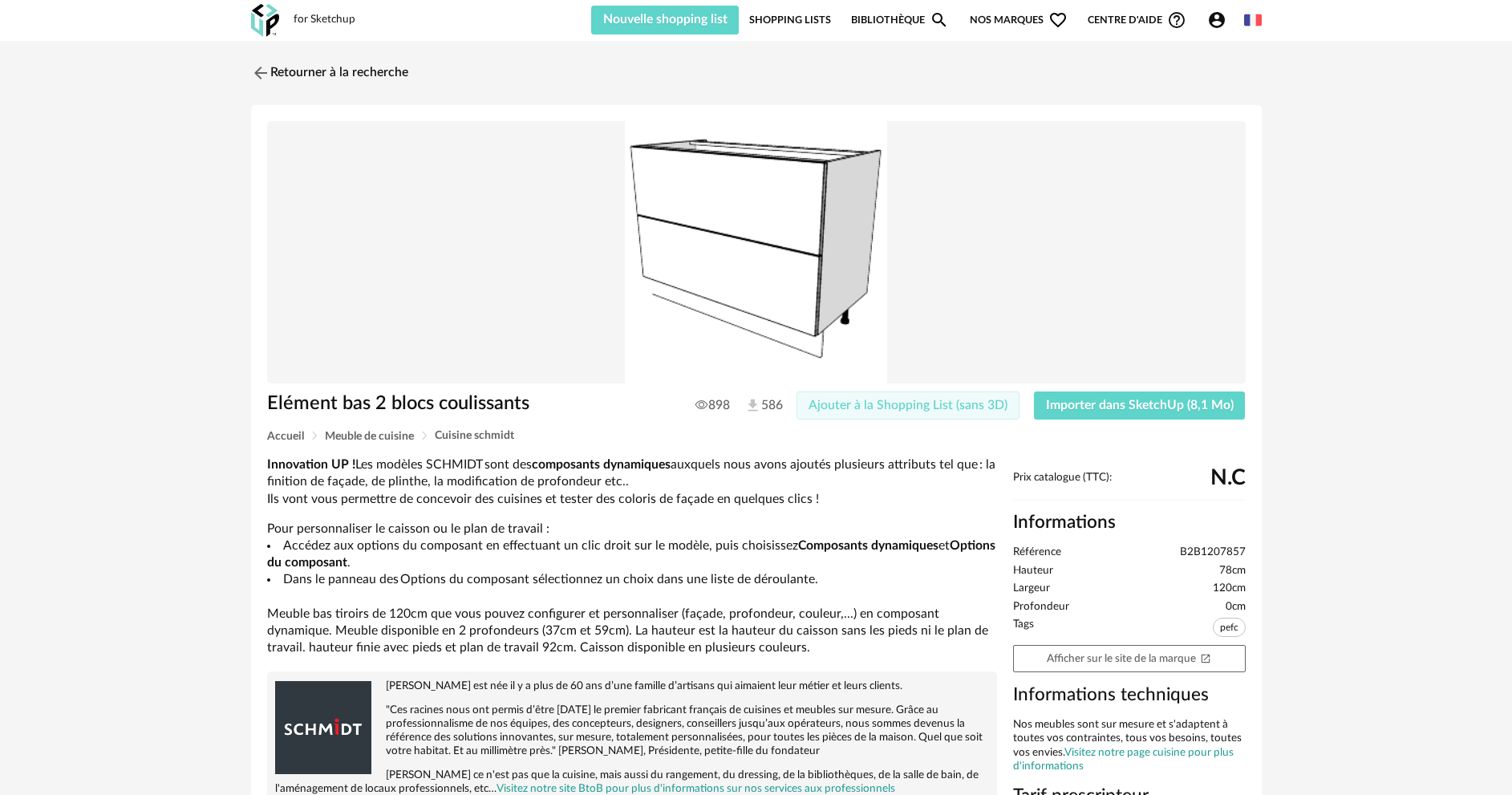
click at [863, 399] on span "Ajouter à la Shopping List (sans 3D)" at bounding box center [908, 404] width 199 height 13
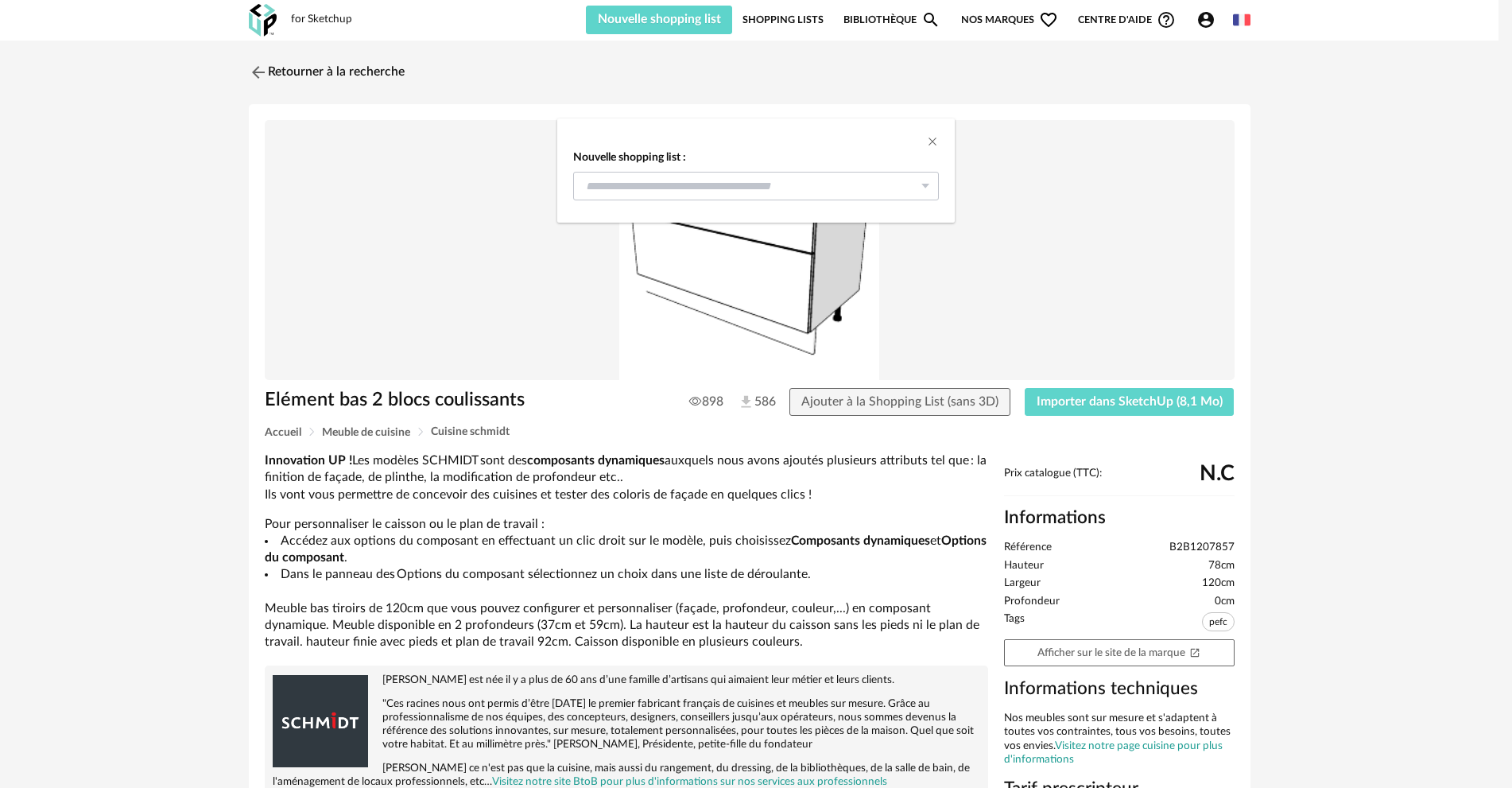
click at [924, 188] on icon "dialog" at bounding box center [925, 185] width 20 height 29
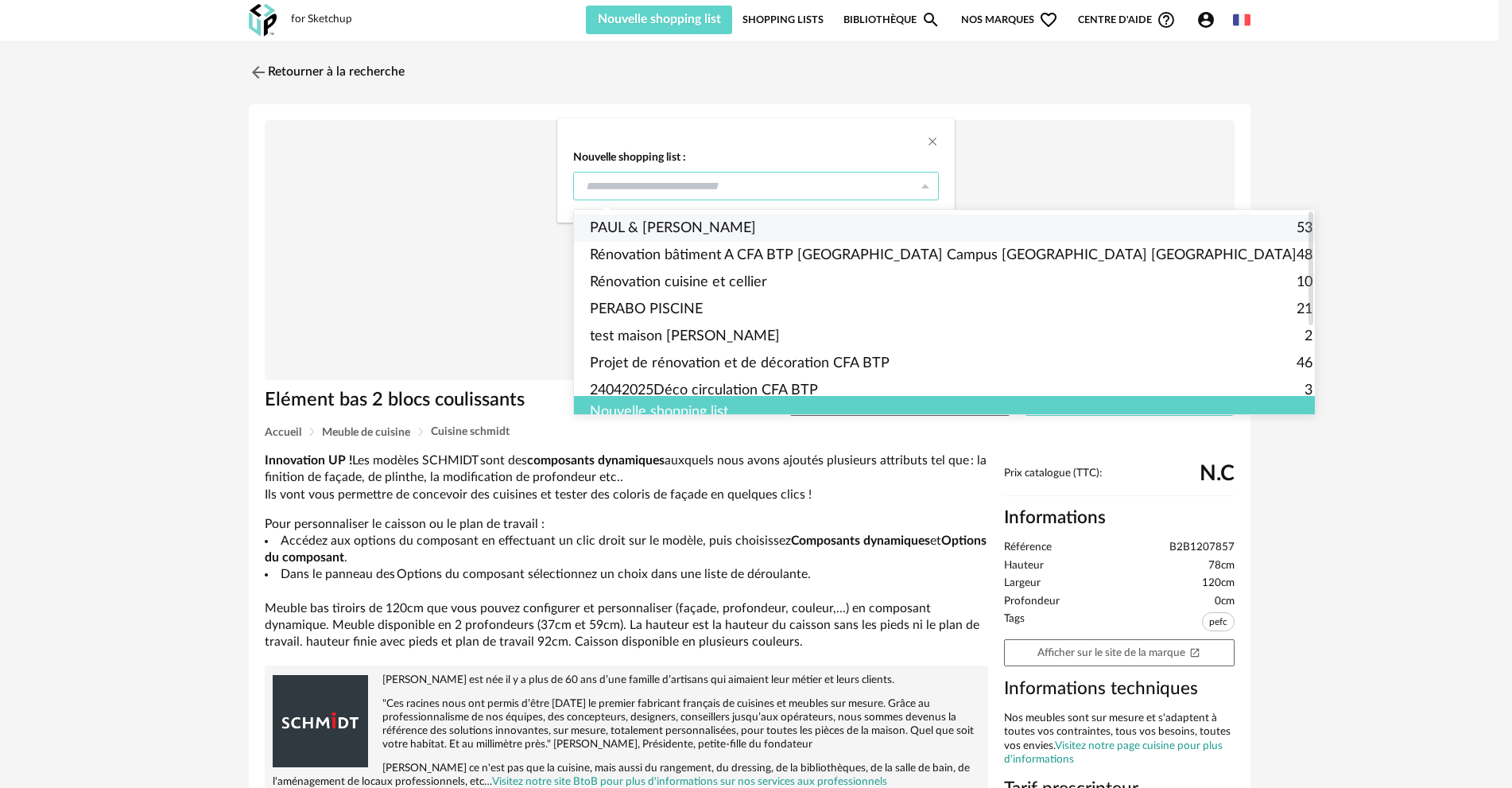
click at [661, 230] on span "PAUL & [PERSON_NAME]" at bounding box center [672, 228] width 166 height 27
type input "**********"
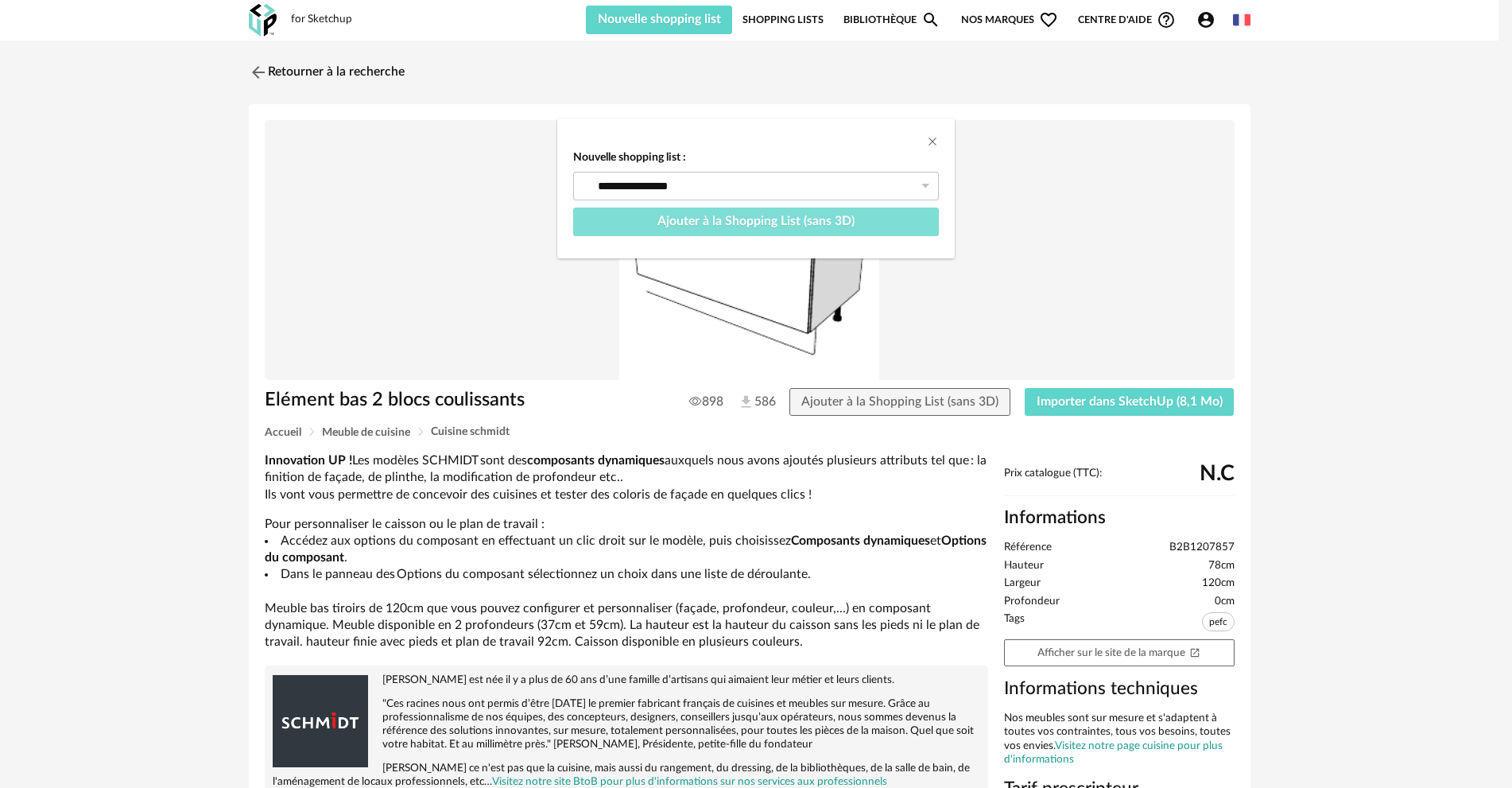
click at [718, 230] on button "Ajouter à la Shopping List (sans 3D)" at bounding box center [756, 222] width 366 height 29
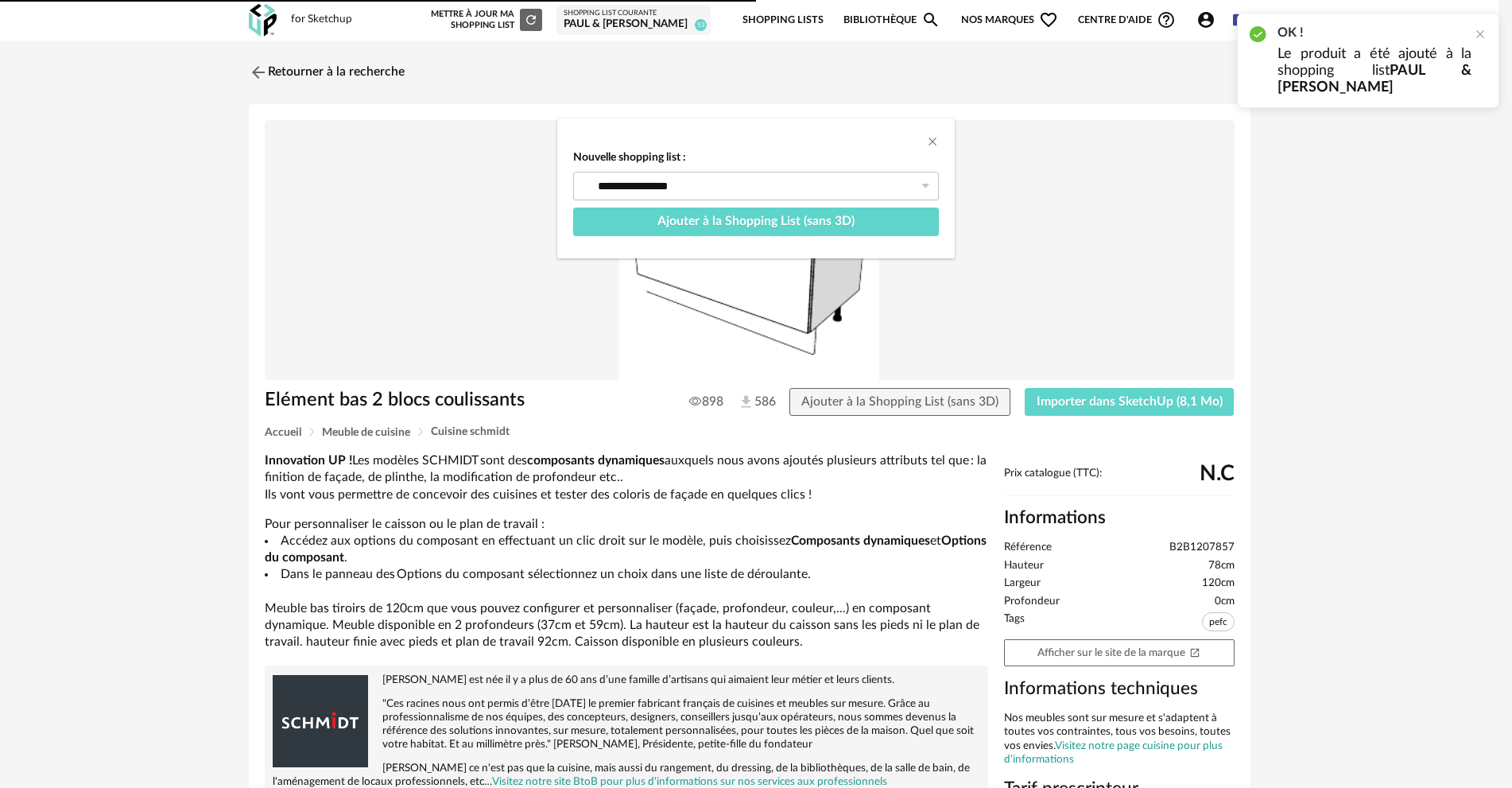
click at [1142, 405] on div "**********" at bounding box center [756, 394] width 1512 height 788
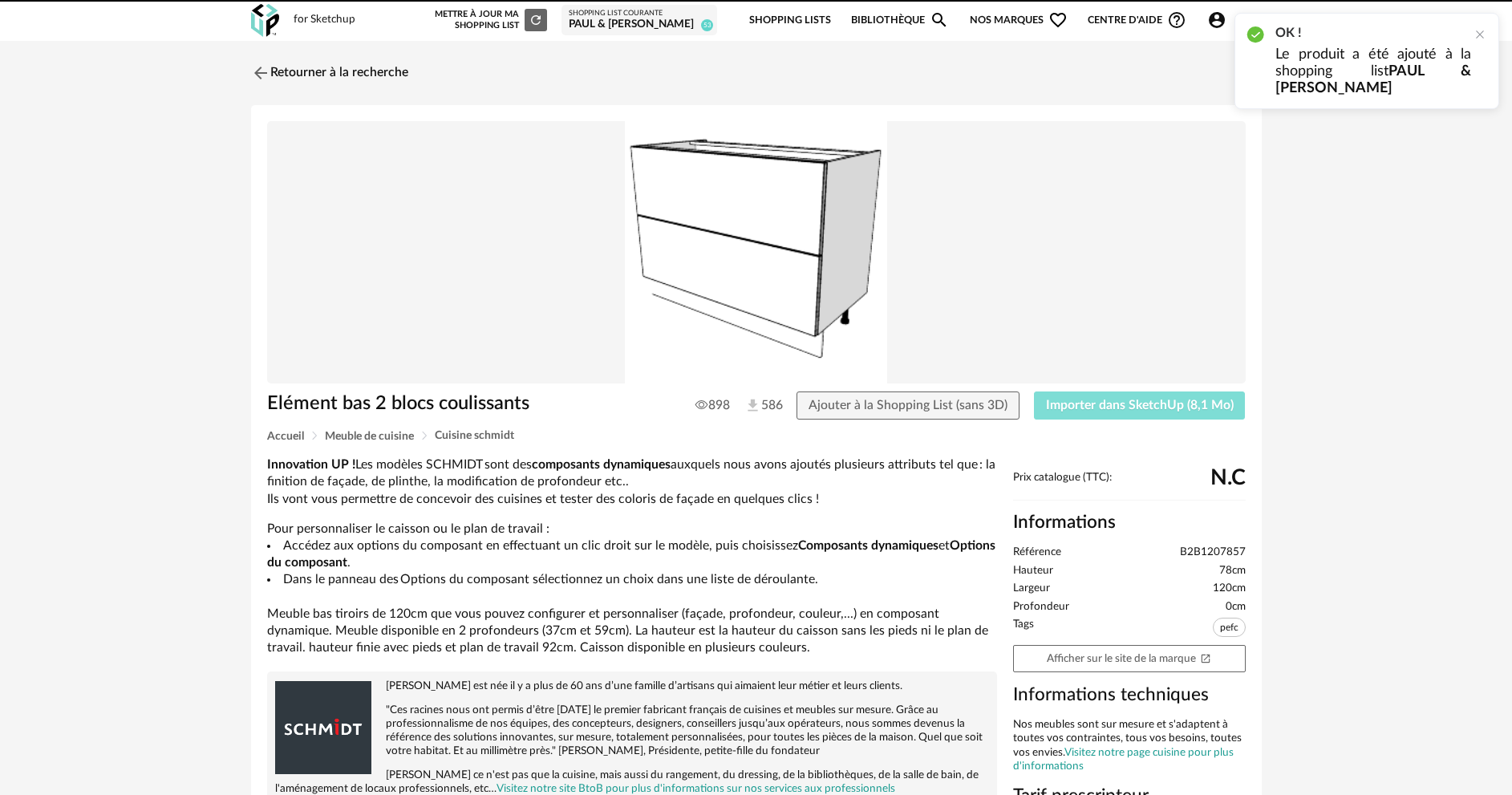
click at [1146, 407] on span "Importer dans SketchUp (8,1 Mo)" at bounding box center [1139, 404] width 188 height 13
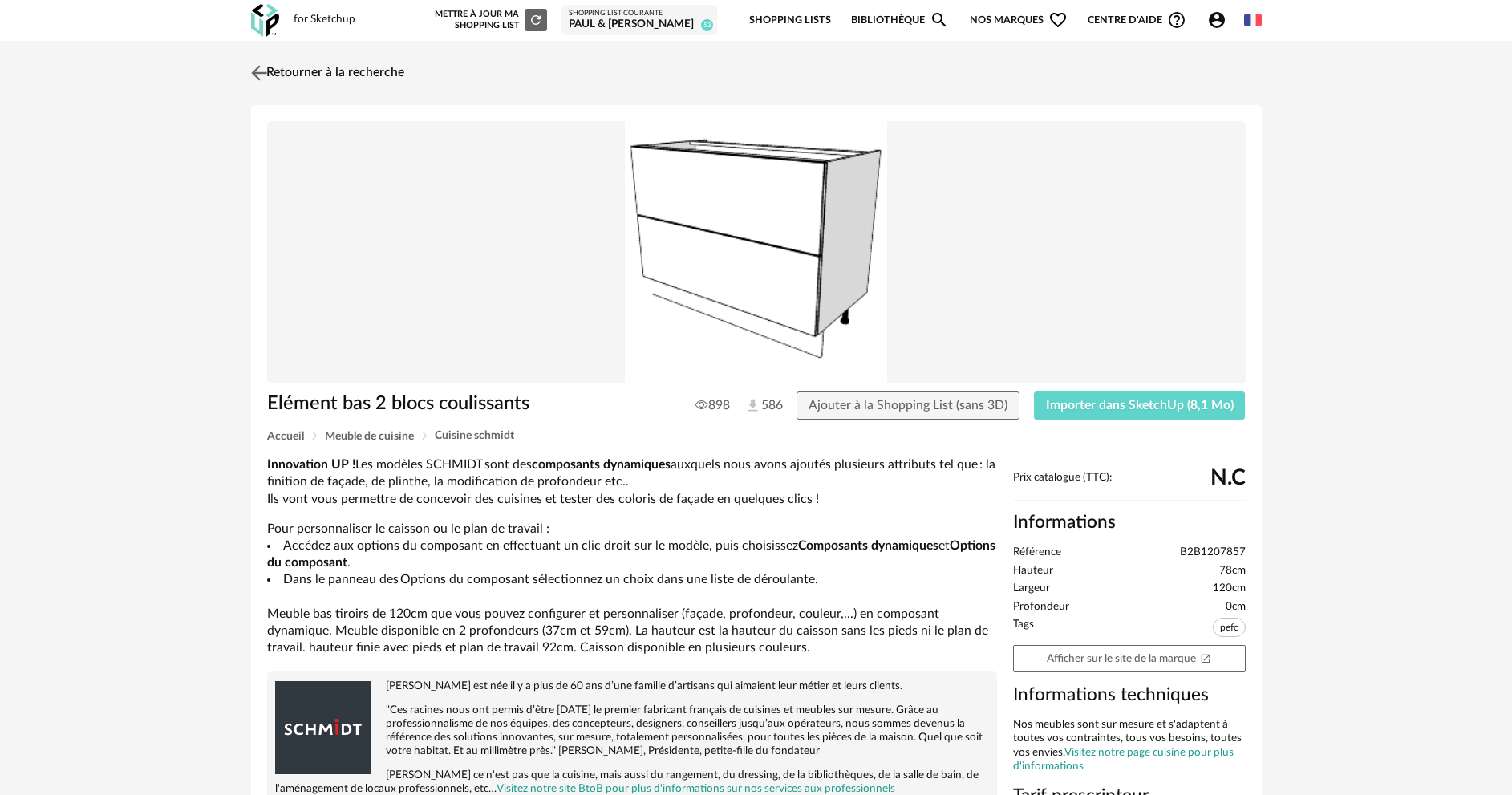
click at [351, 78] on link "Retourner à la recherche" at bounding box center [326, 74] width 157 height 36
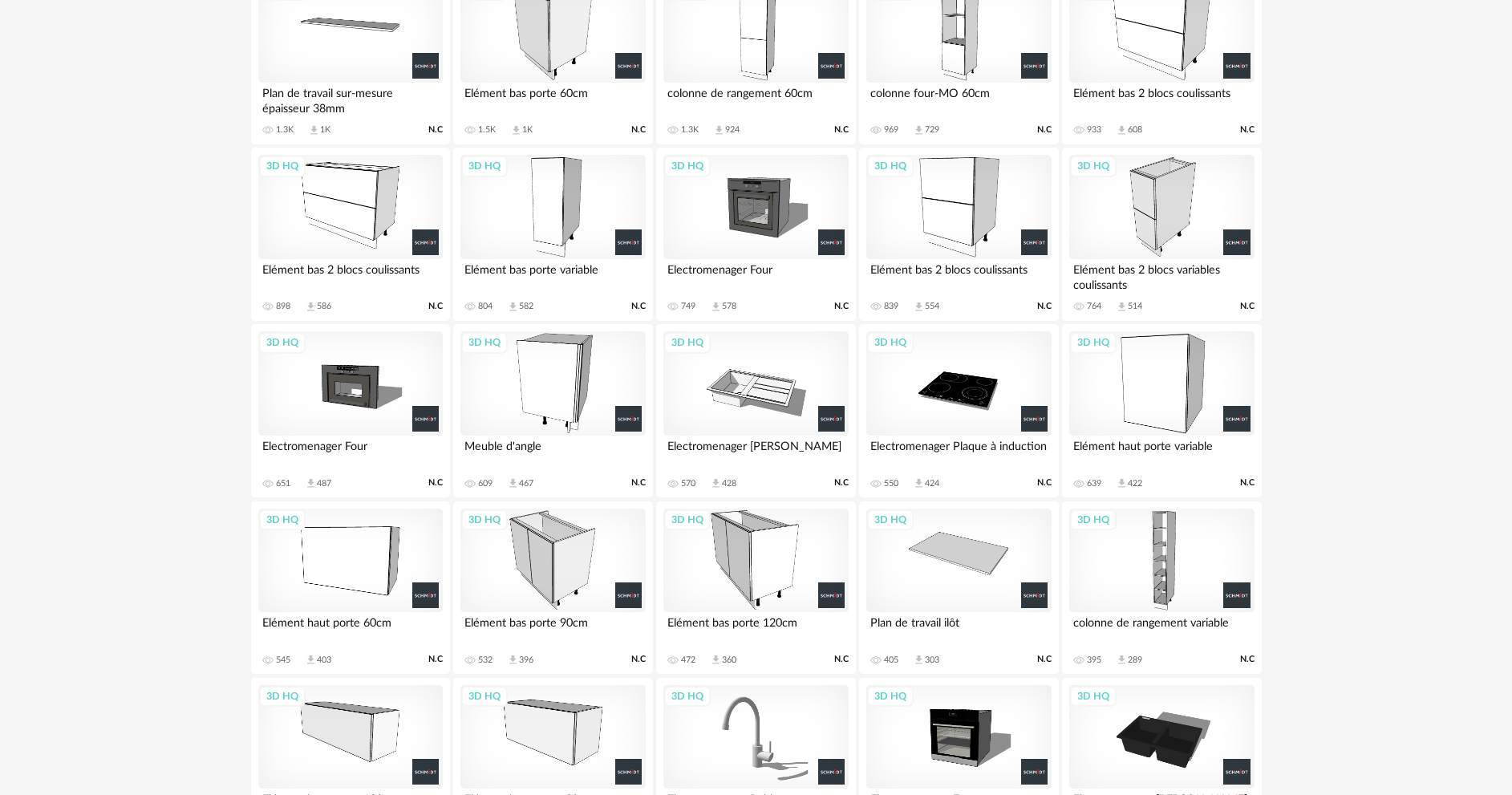
scroll to position [321, 0]
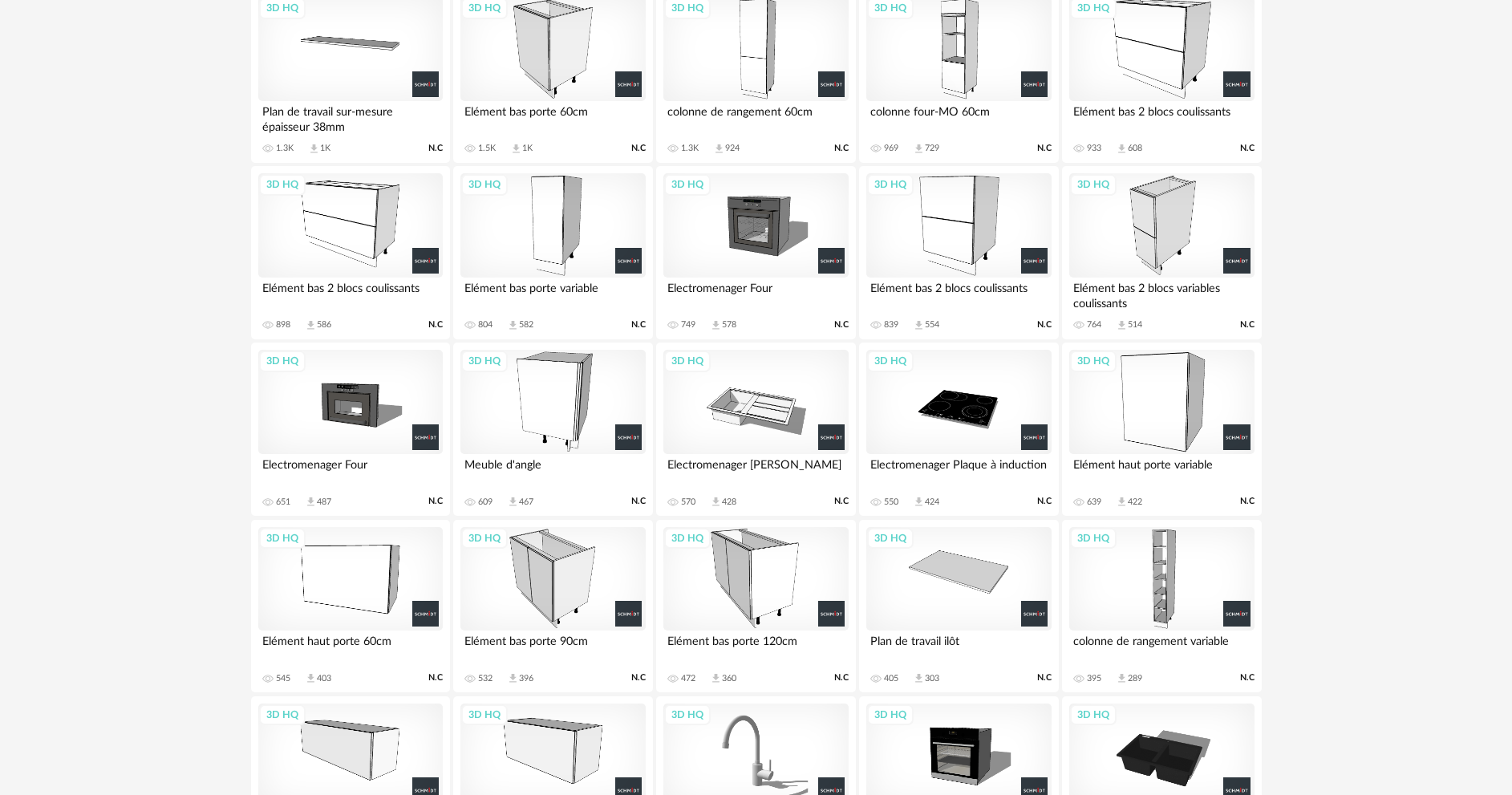
click at [542, 410] on div "3D HQ" at bounding box center [553, 401] width 185 height 104
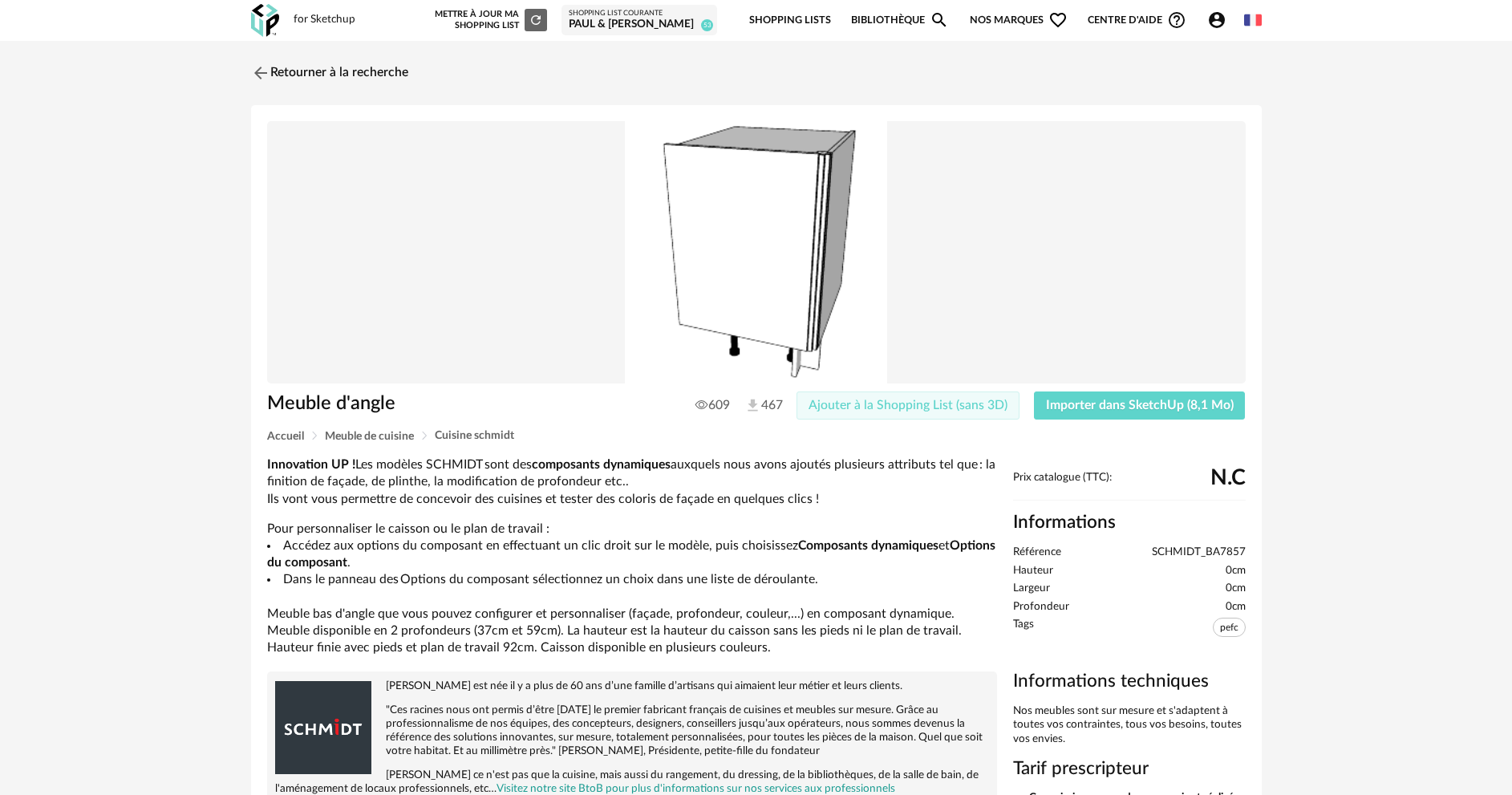
click at [936, 404] on span "Ajouter à la Shopping List (sans 3D)" at bounding box center [908, 404] width 199 height 13
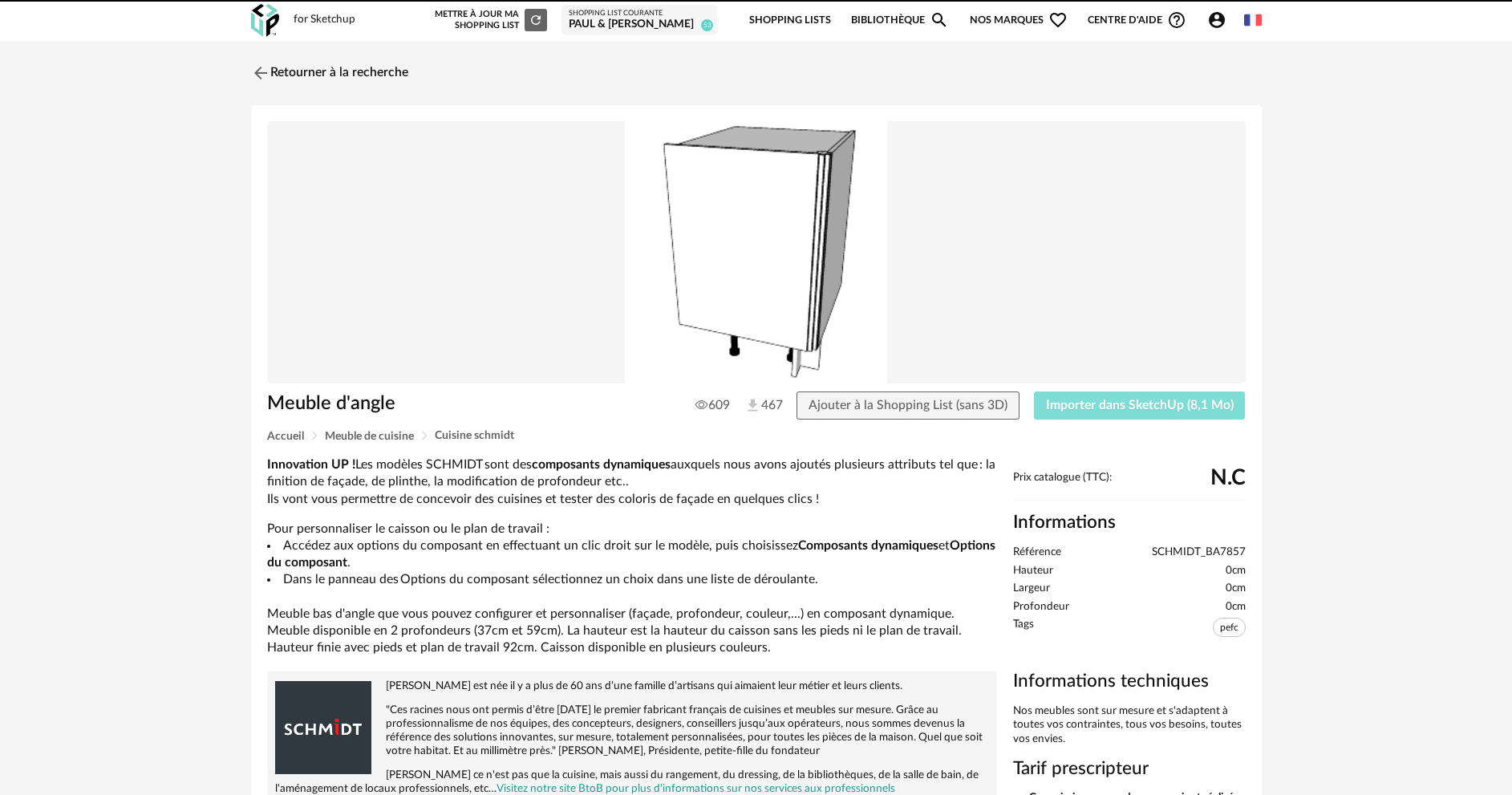
click at [1097, 399] on span "Importer dans SketchUp (8,1 Mo)" at bounding box center [1139, 404] width 188 height 13
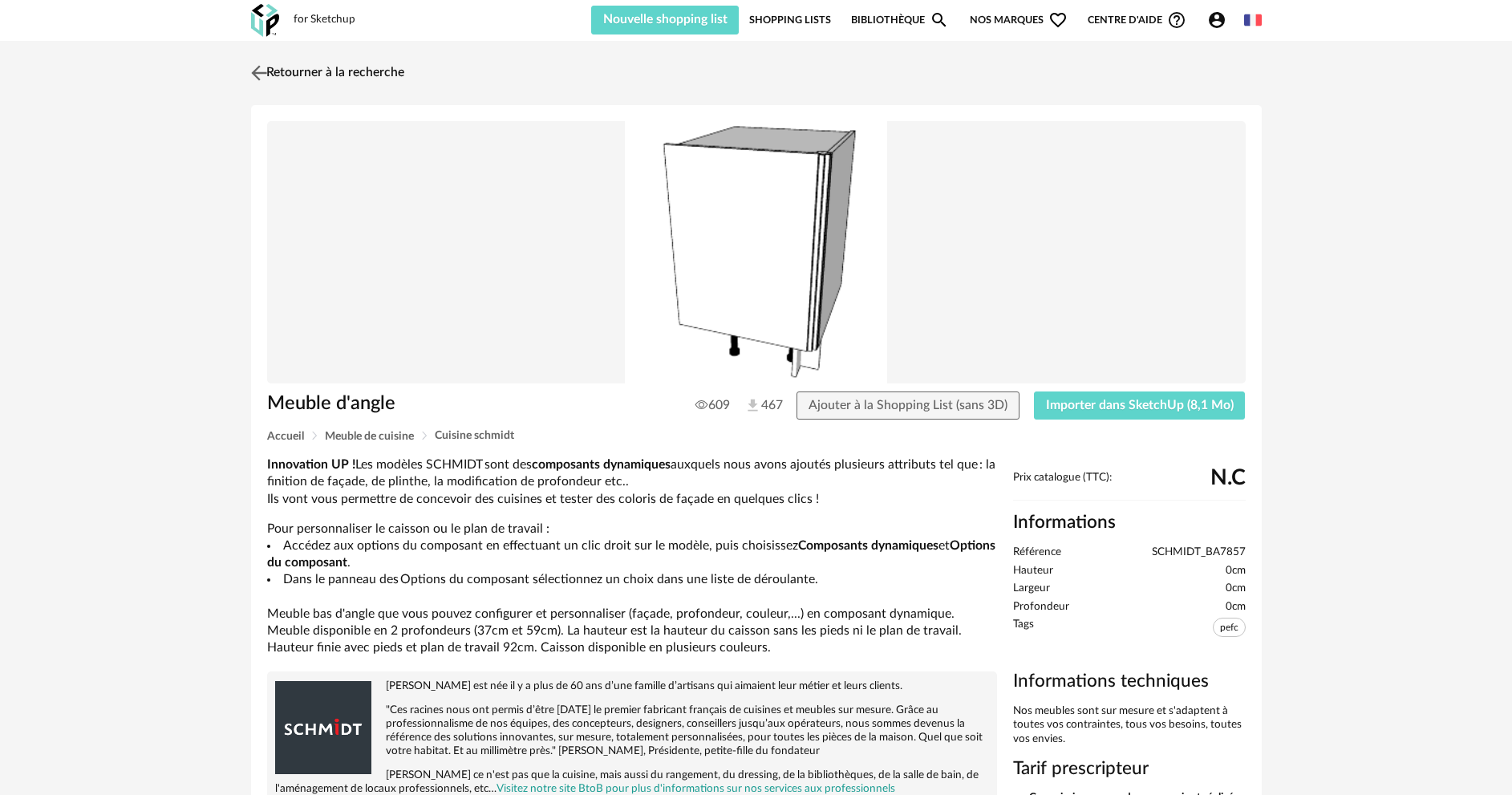
click at [358, 69] on link "Retourner à la recherche" at bounding box center [326, 74] width 157 height 36
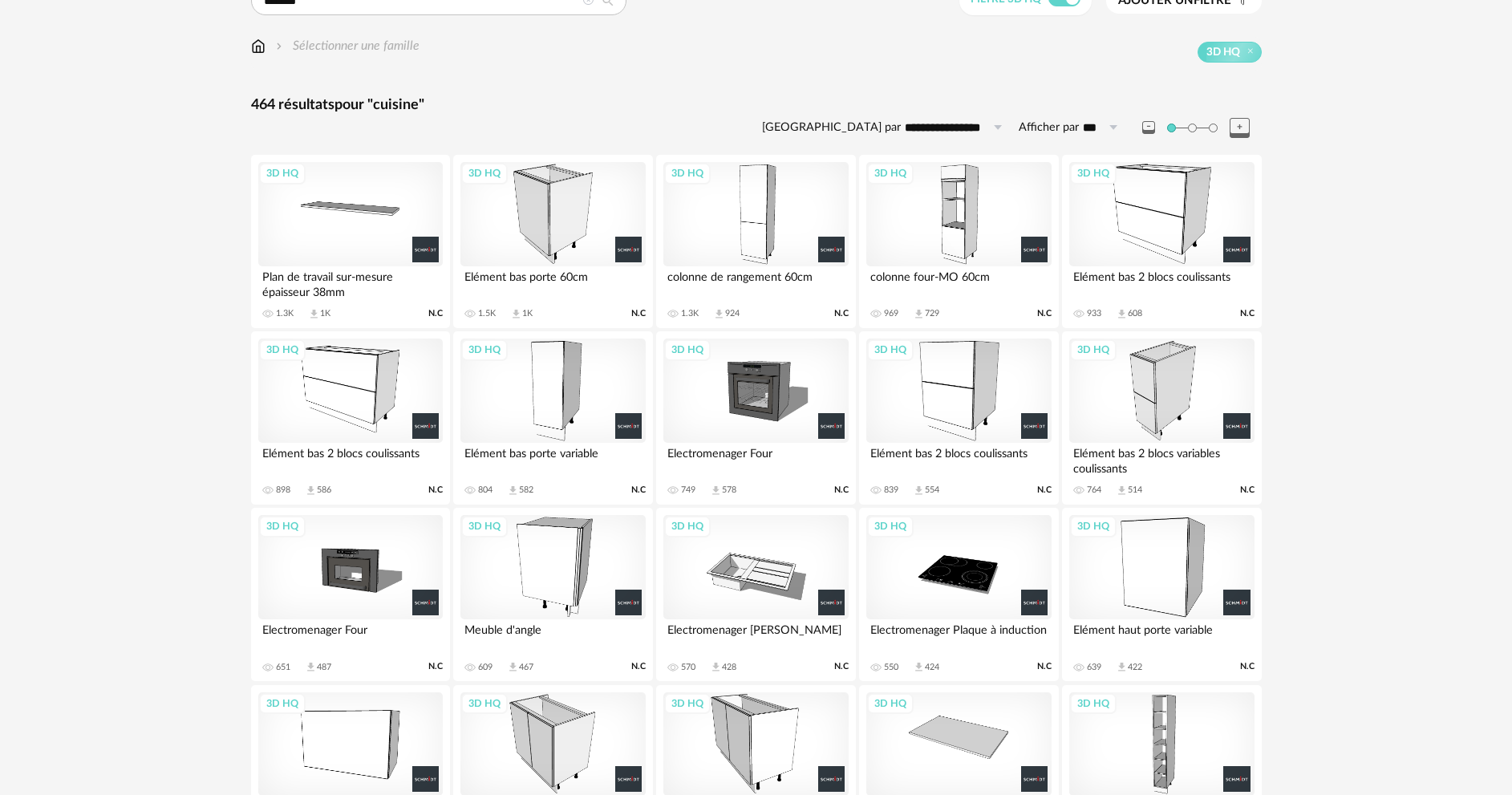
scroll to position [103, 0]
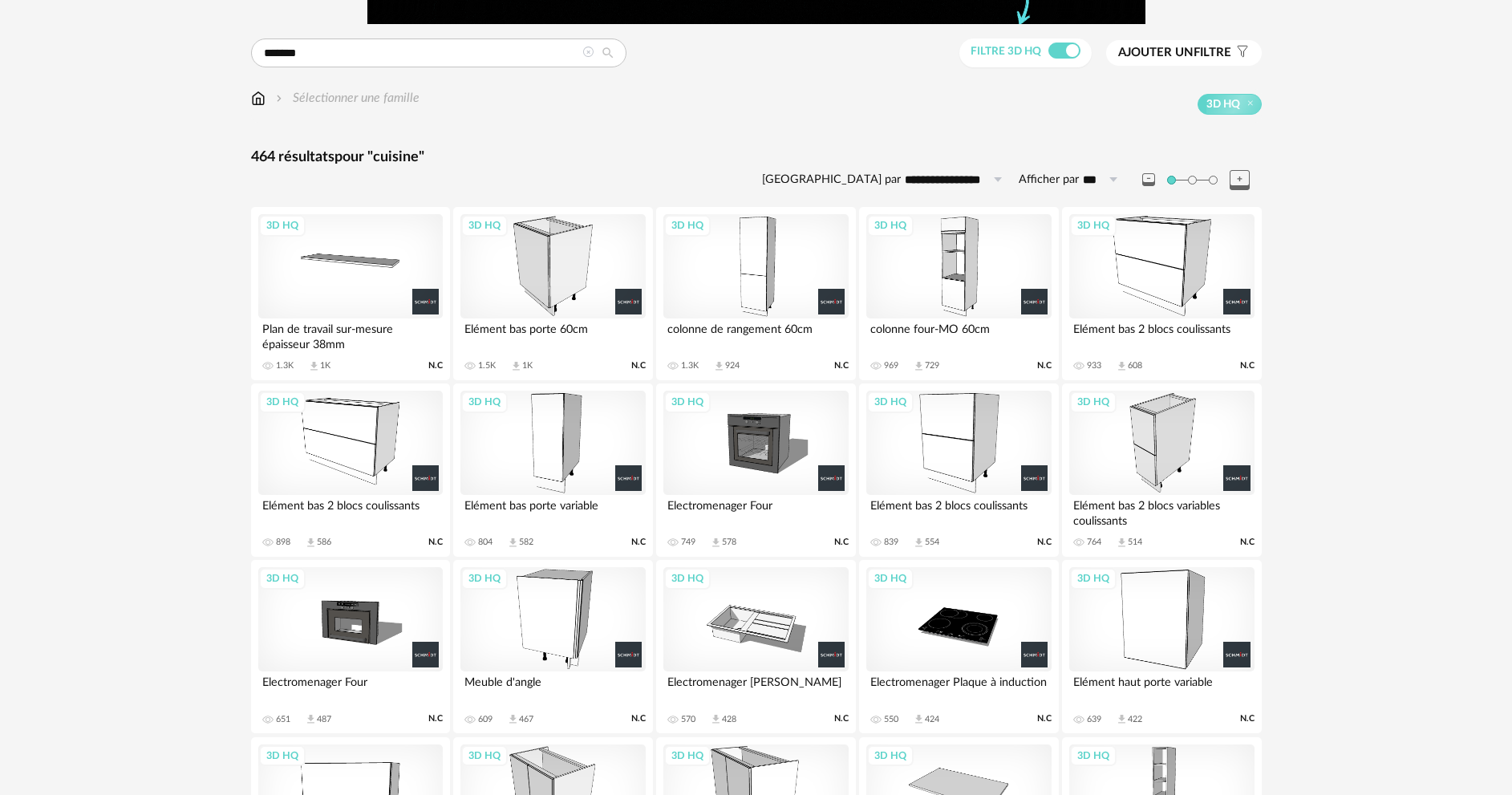
click at [952, 279] on div "3D HQ" at bounding box center [959, 266] width 185 height 104
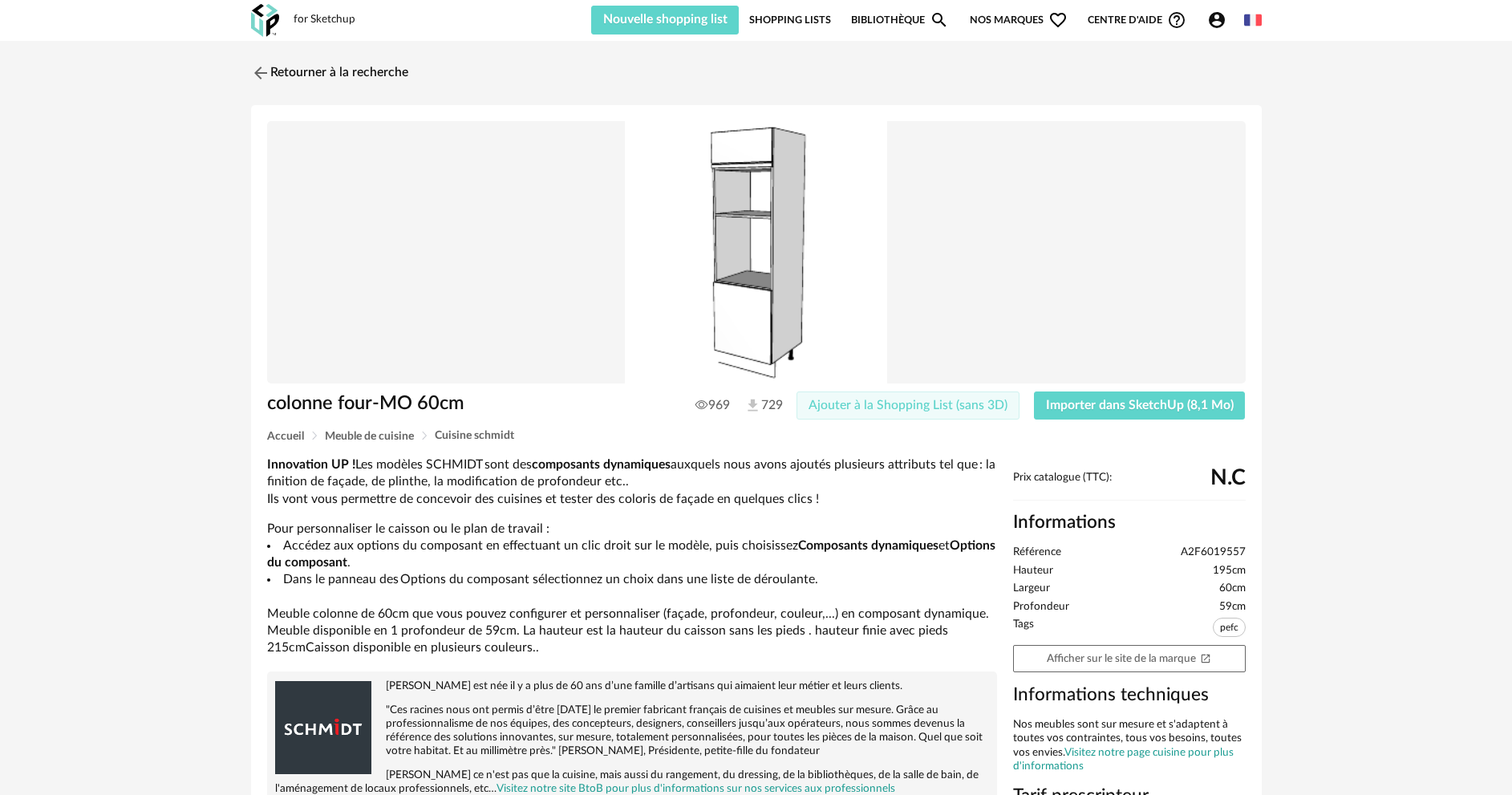
click at [865, 406] on span "Ajouter à la Shopping List (sans 3D)" at bounding box center [908, 404] width 199 height 13
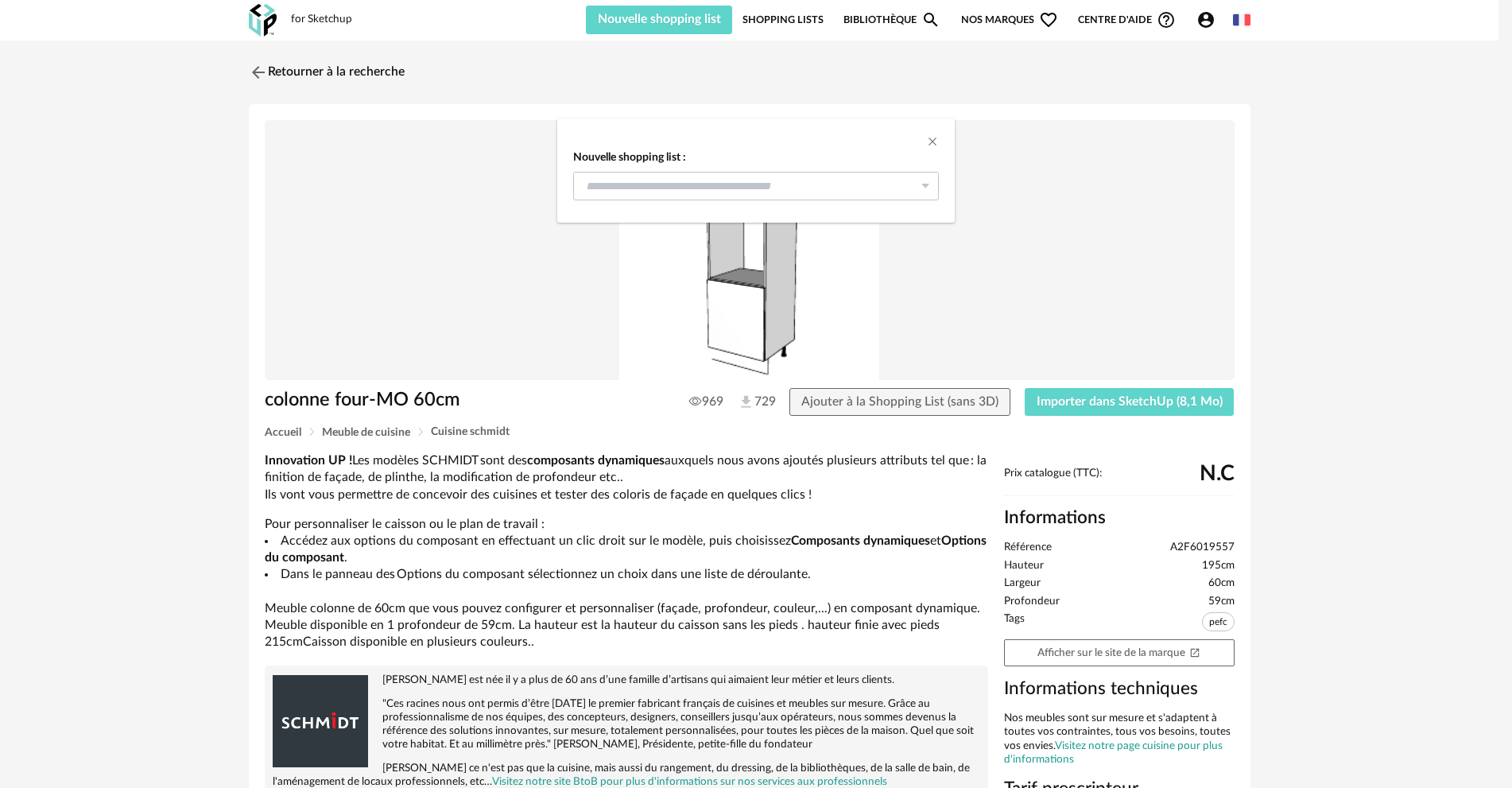
click at [928, 190] on icon "dialog" at bounding box center [925, 185] width 20 height 29
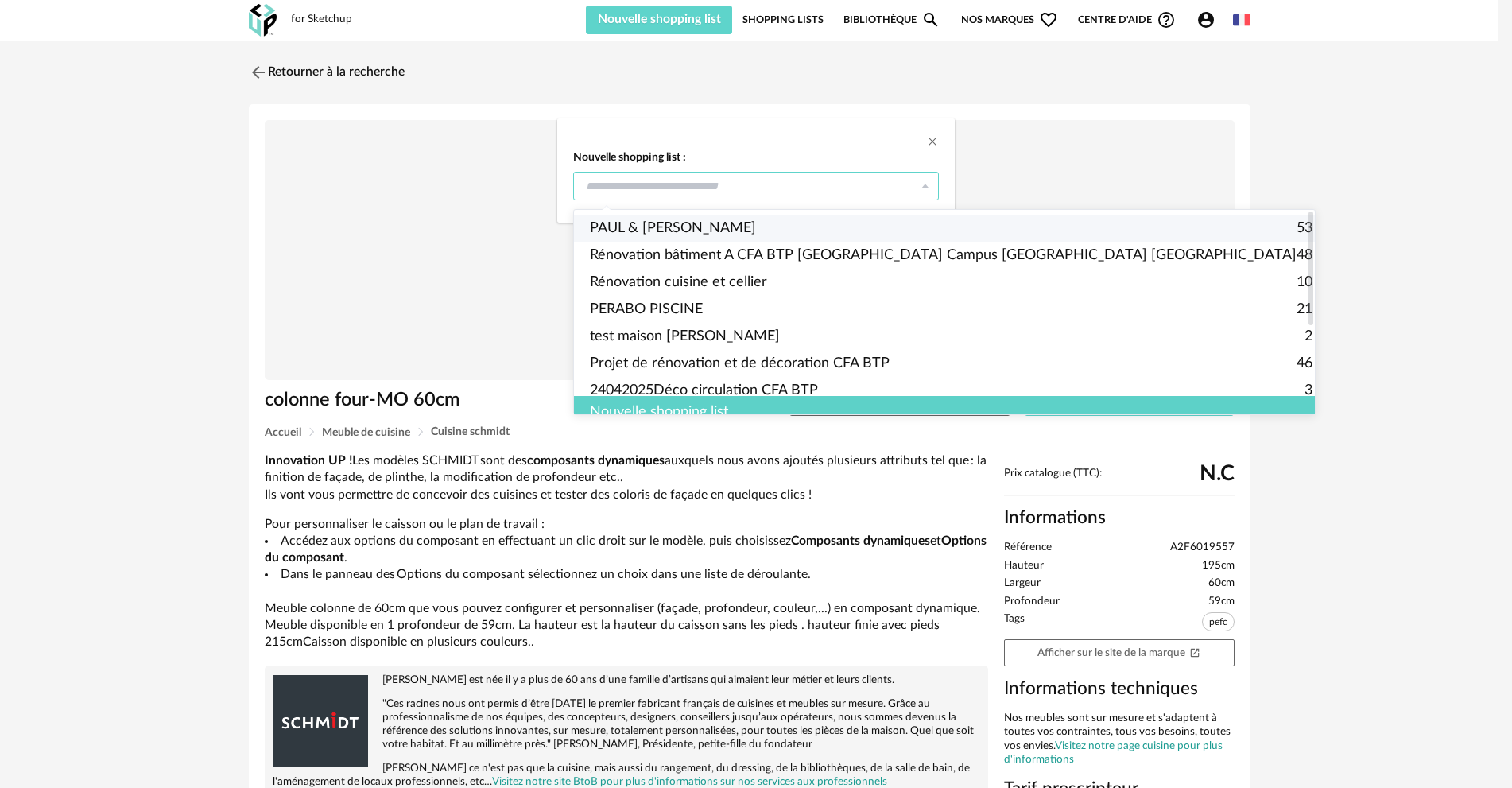
click at [687, 225] on span "PAUL & [PERSON_NAME]" at bounding box center [672, 228] width 166 height 27
type input "**********"
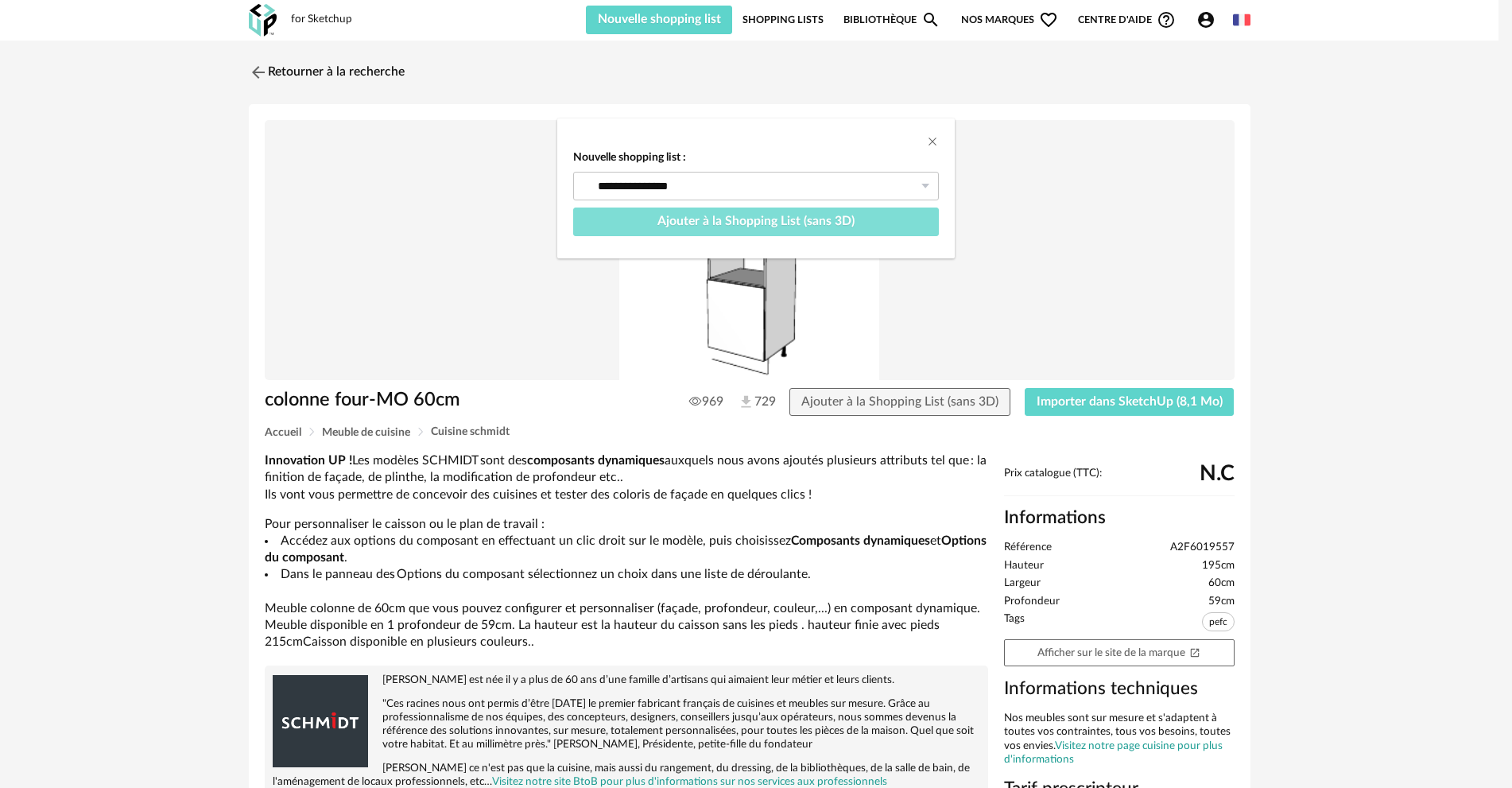
click at [732, 226] on span "Ajouter à la Shopping List (sans 3D)" at bounding box center [756, 221] width 197 height 13
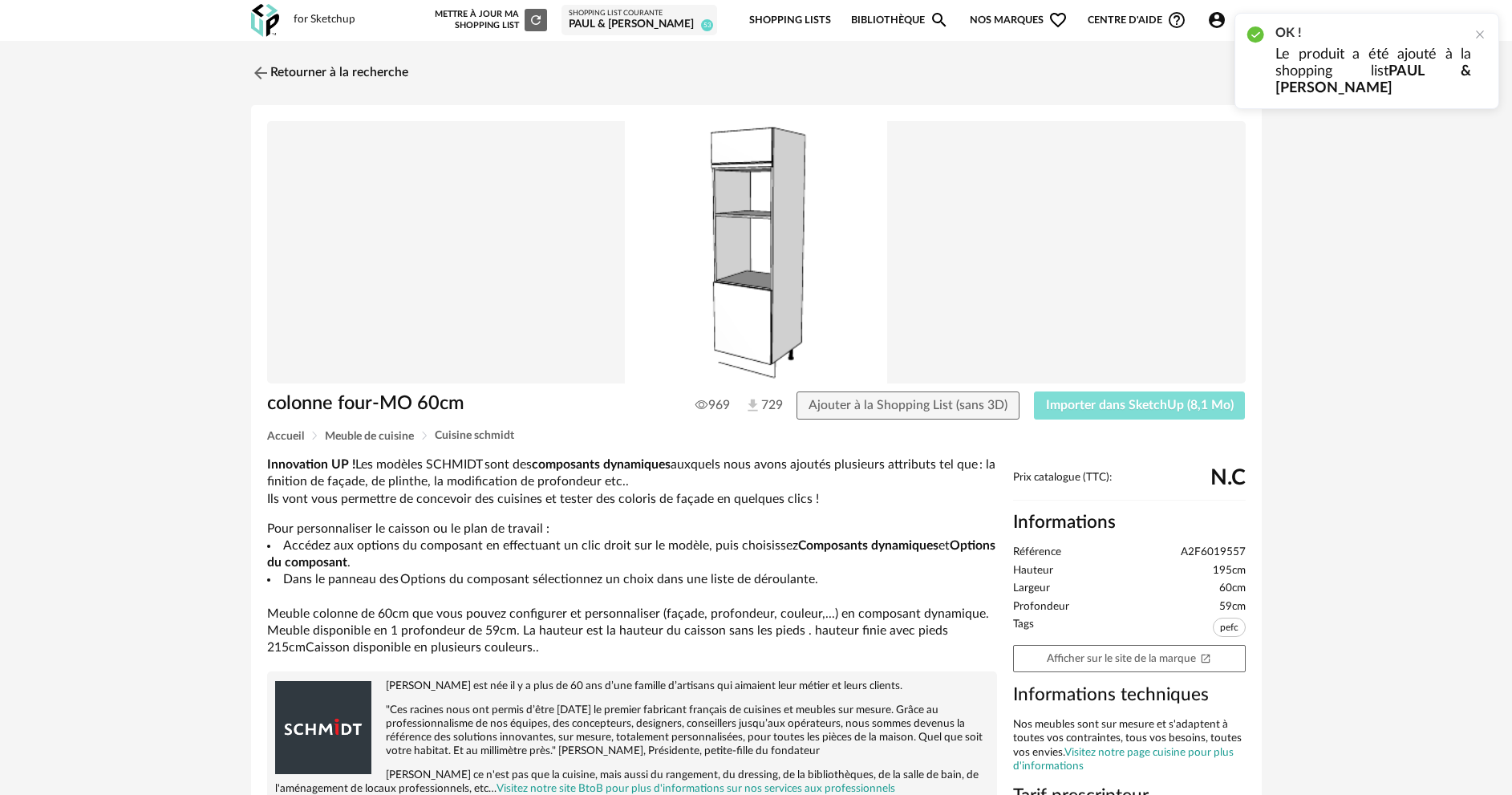
click at [1081, 407] on span "Importer dans SketchUp (8,1 Mo)" at bounding box center [1139, 404] width 188 height 13
